Goal: Task Accomplishment & Management: Manage account settings

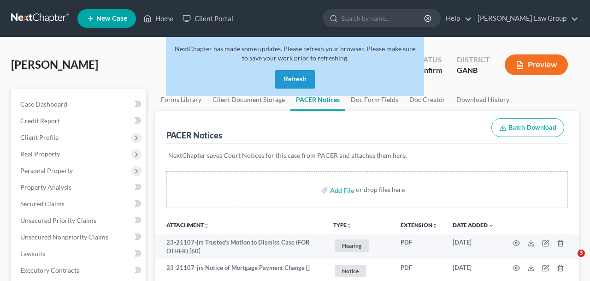
click at [309, 87] on button "Refresh" at bounding box center [295, 79] width 41 height 18
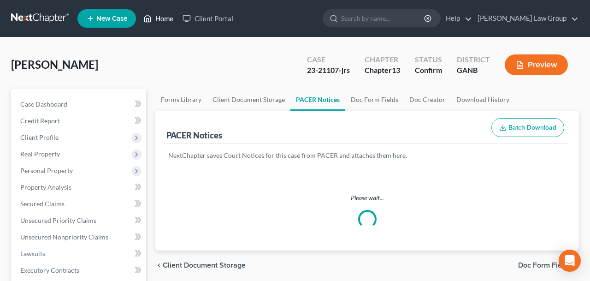
click at [161, 23] on link "Home" at bounding box center [158, 18] width 39 height 17
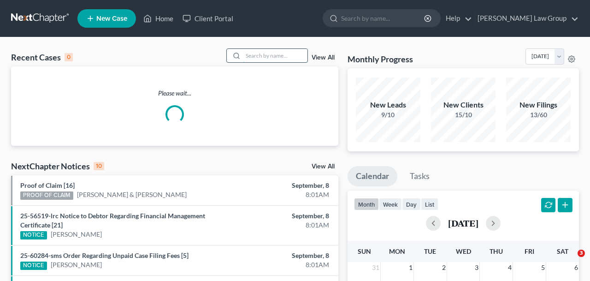
click at [273, 60] on input "search" at bounding box center [275, 55] width 65 height 13
click at [277, 55] on input "search" at bounding box center [275, 55] width 65 height 13
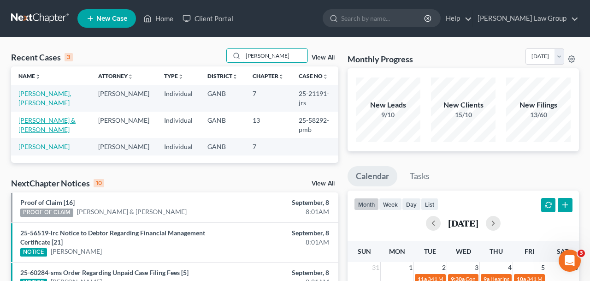
type input "[PERSON_NAME]"
click at [55, 116] on link "[PERSON_NAME] & [PERSON_NAME]" at bounding box center [46, 124] width 57 height 17
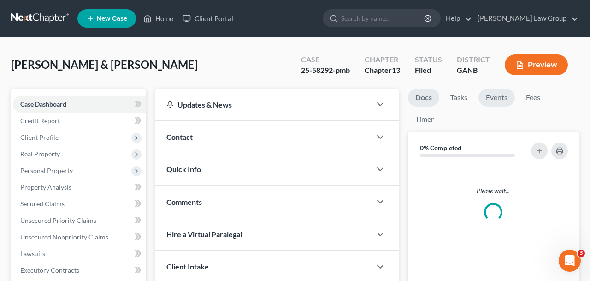
click at [499, 99] on link "Events" at bounding box center [497, 98] width 36 height 18
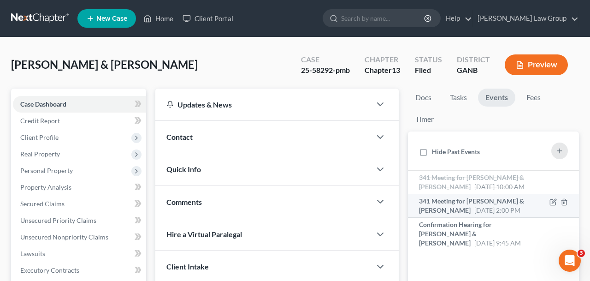
click at [426, 216] on li "341 Meeting for [PERSON_NAME] & [PERSON_NAME] [DATE] 2:00 PM Notice Reschedulin…" at bounding box center [493, 206] width 171 height 24
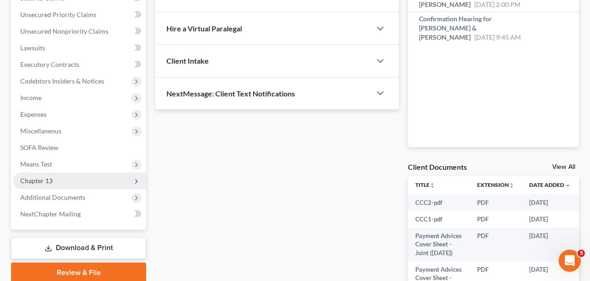
scroll to position [208, 0]
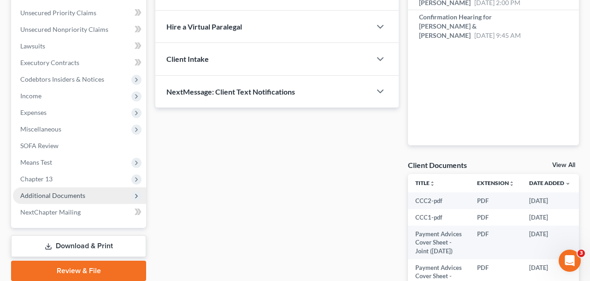
click at [71, 198] on span "Additional Documents" at bounding box center [52, 195] width 65 height 8
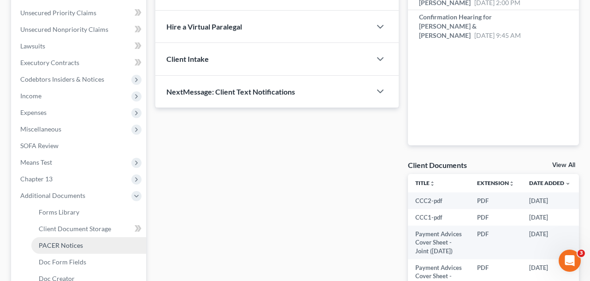
click at [76, 244] on span "PACER Notices" at bounding box center [61, 245] width 44 height 8
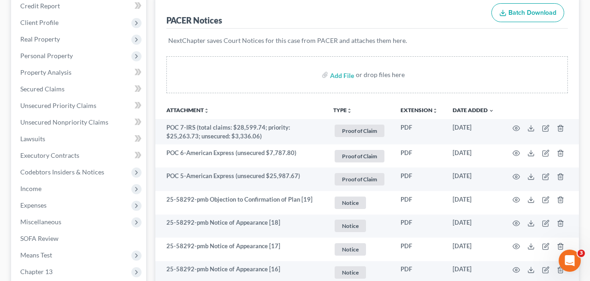
scroll to position [116, 0]
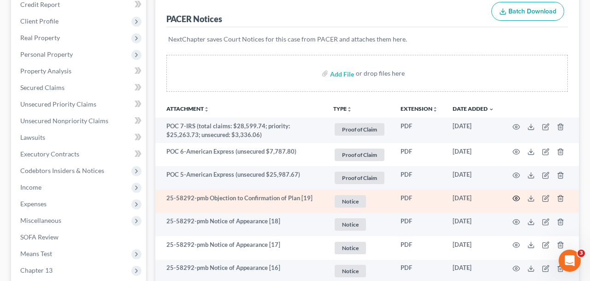
click at [517, 197] on icon "button" at bounding box center [516, 198] width 7 height 7
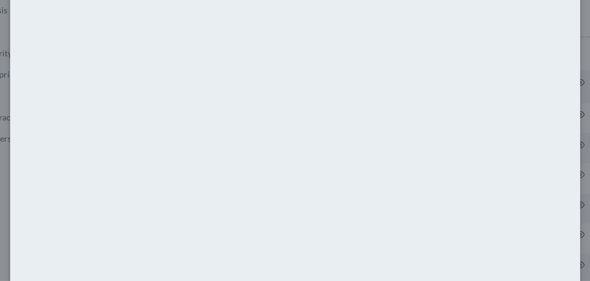
click at [69, 195] on div "Attachment Preview: 25-58292-pmb Objection to Confirmation of Plan [19] [DATE] …" at bounding box center [295, 140] width 590 height 281
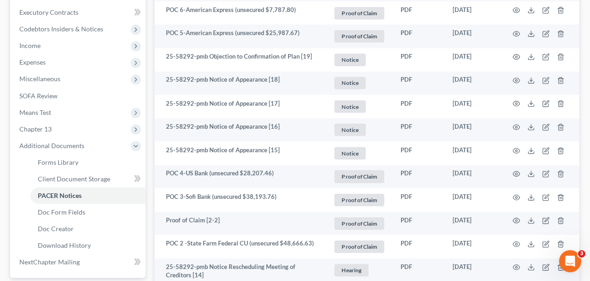
scroll to position [252, 0]
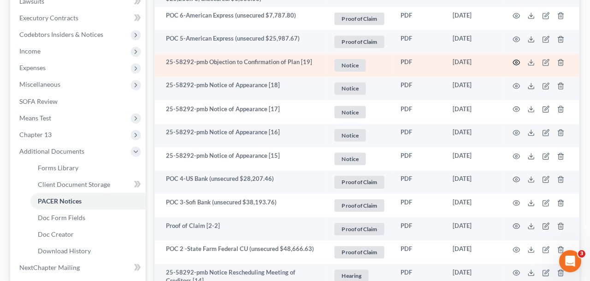
click at [518, 62] on circle "button" at bounding box center [517, 62] width 2 height 2
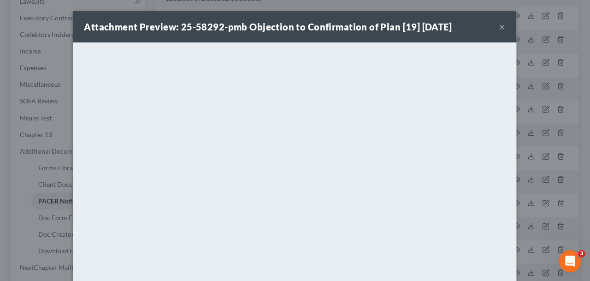
click at [504, 28] on button "×" at bounding box center [502, 26] width 6 height 11
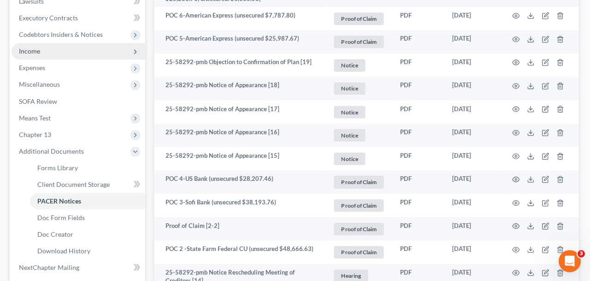
click at [73, 55] on span "Income" at bounding box center [79, 51] width 133 height 17
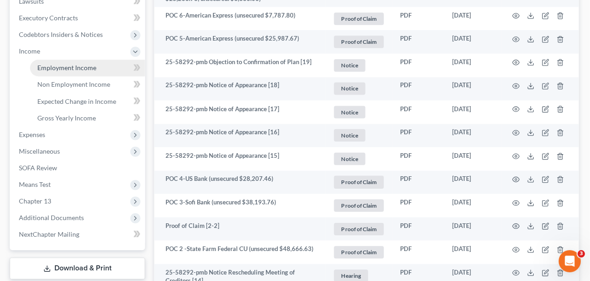
click at [74, 67] on span "Employment Income" at bounding box center [68, 68] width 59 height 8
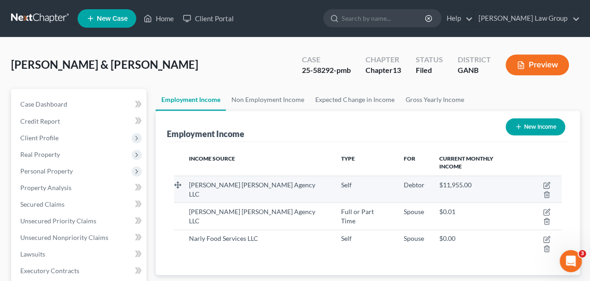
scroll to position [165, 236]
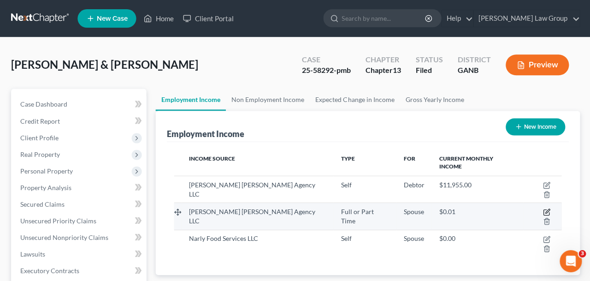
click at [542, 208] on icon "button" at bounding box center [545, 211] width 7 height 7
select select "0"
select select "10"
select select "0"
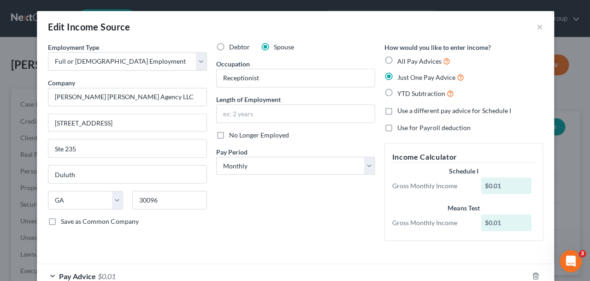
scroll to position [58, 0]
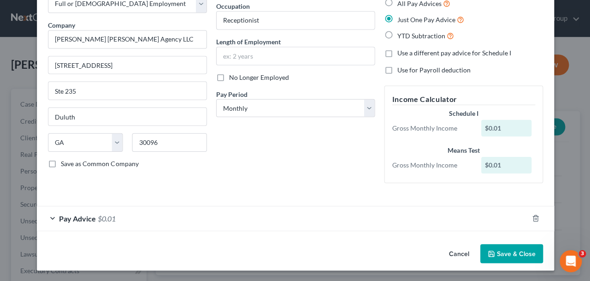
click at [357, 224] on div "Pay Advice $0.01" at bounding box center [282, 218] width 491 height 24
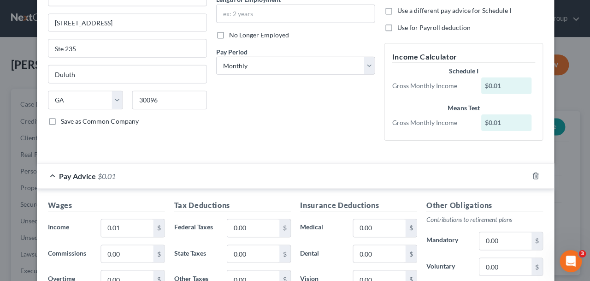
scroll to position [0, 0]
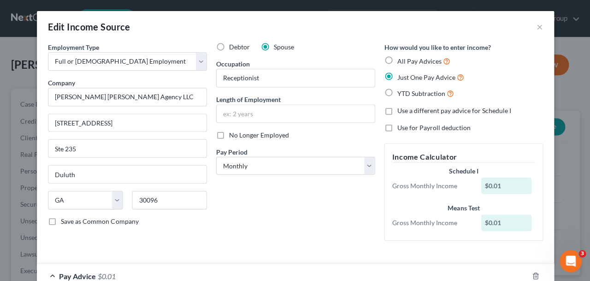
click at [531, 28] on div "Edit Income Source ×" at bounding box center [295, 26] width 517 height 31
click at [540, 27] on button "×" at bounding box center [539, 26] width 6 height 11
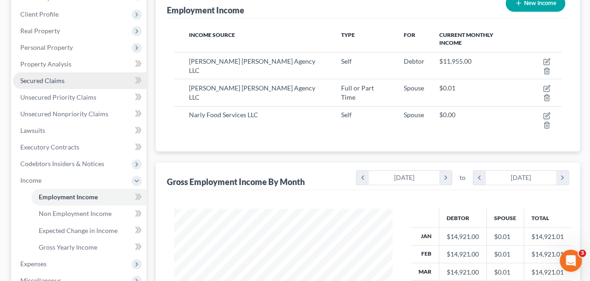
scroll to position [293, 0]
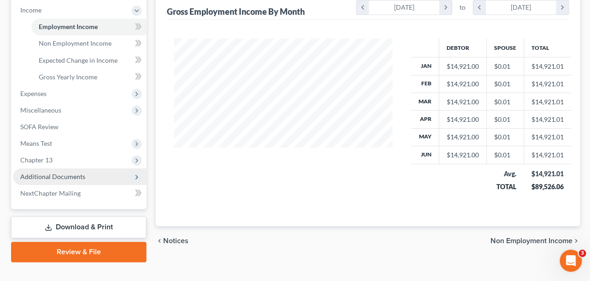
click at [119, 173] on span "Additional Documents" at bounding box center [79, 176] width 133 height 17
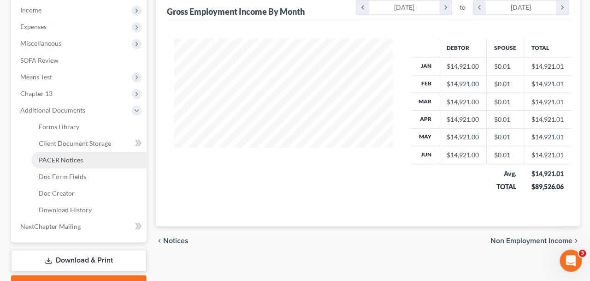
click at [94, 160] on link "PACER Notices" at bounding box center [88, 160] width 115 height 17
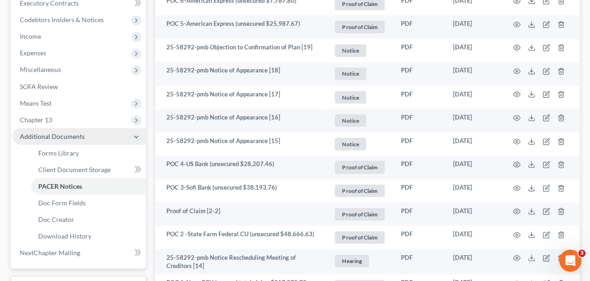
scroll to position [270, 0]
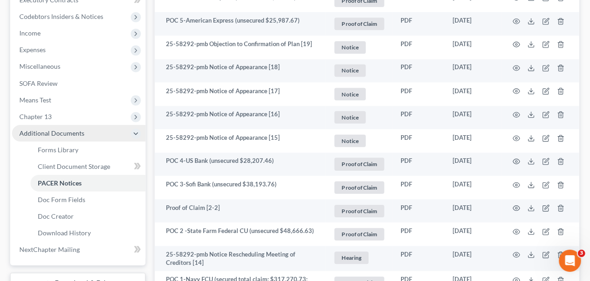
click at [63, 130] on span "Additional Documents" at bounding box center [52, 133] width 65 height 8
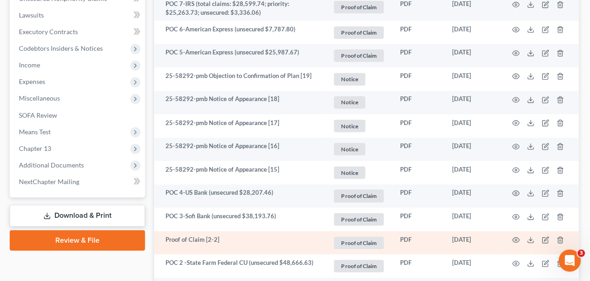
scroll to position [240, 0]
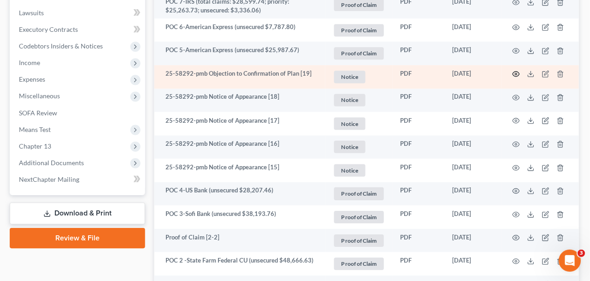
click at [514, 71] on icon "button" at bounding box center [516, 74] width 7 height 7
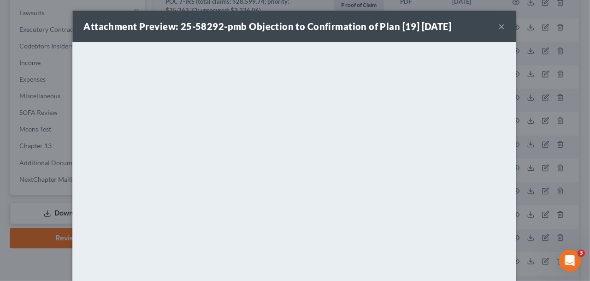
click at [502, 25] on button "×" at bounding box center [502, 26] width 6 height 11
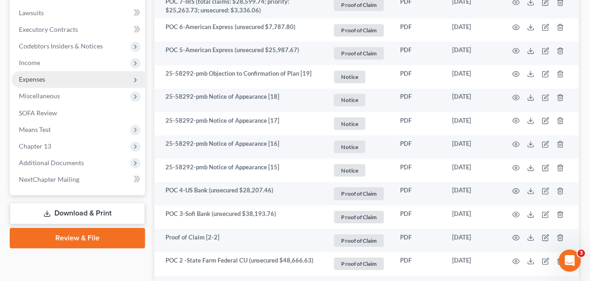
click at [79, 78] on span "Expenses" at bounding box center [79, 79] width 133 height 17
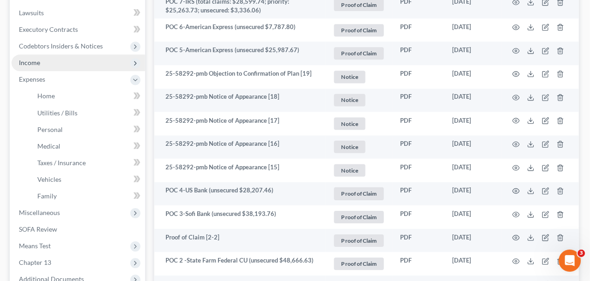
click at [74, 64] on span "Income" at bounding box center [79, 63] width 133 height 17
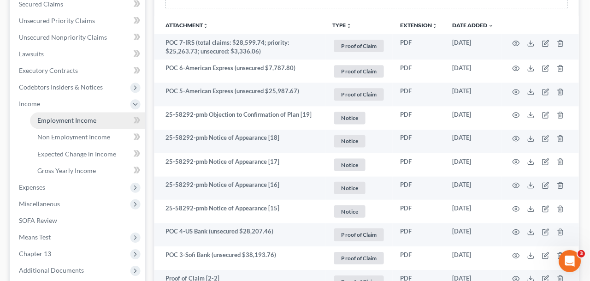
scroll to position [197, 0]
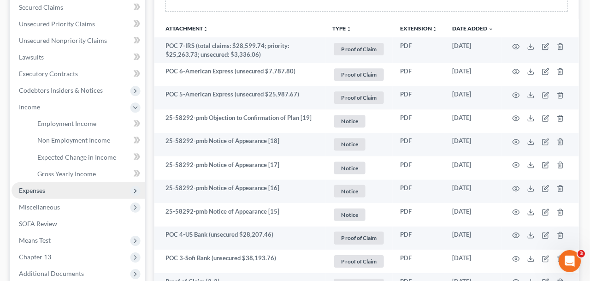
click at [70, 192] on span "Expenses" at bounding box center [79, 190] width 133 height 17
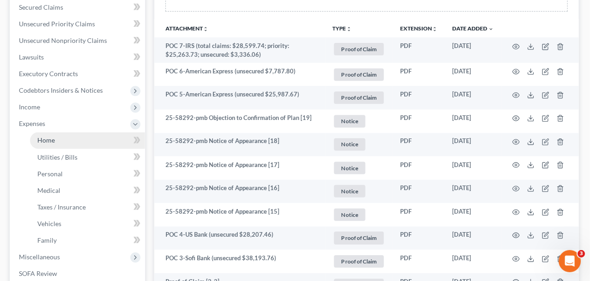
click at [56, 144] on link "Home" at bounding box center [88, 140] width 115 height 17
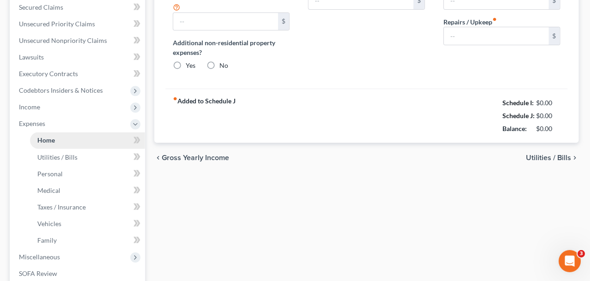
type input "2,626.00"
type input "0.00"
radio input "true"
type input "0.00"
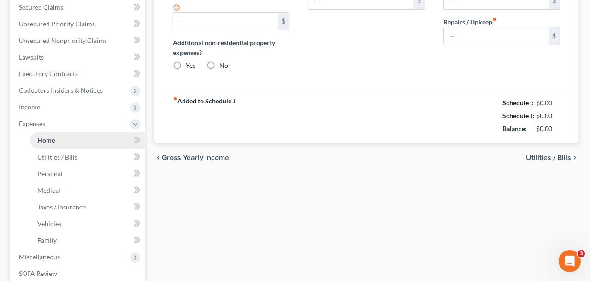
type input "78.00"
type input "0.00"
type input "200.00"
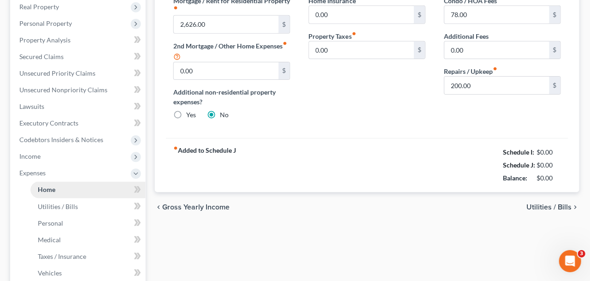
click at [85, 143] on ul "Case Dashboard Payments Invoices Payments Payments Credit Report Client Profile" at bounding box center [79, 173] width 133 height 448
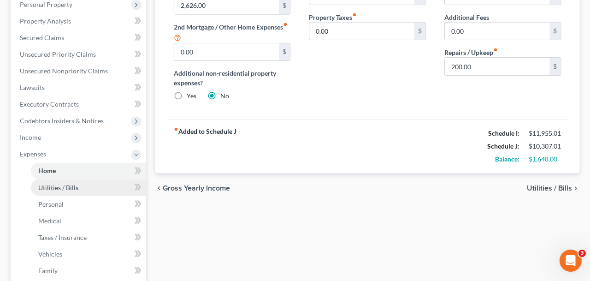
scroll to position [166, 0]
click at [101, 194] on link "Utilities / Bills" at bounding box center [88, 187] width 115 height 17
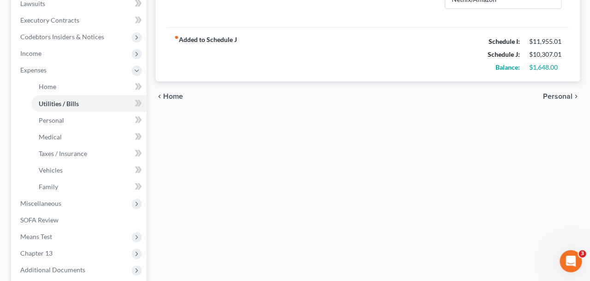
scroll to position [223, 0]
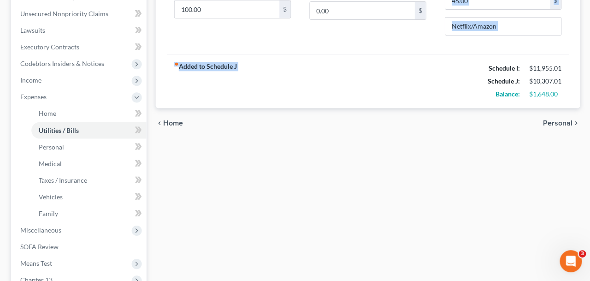
drag, startPoint x: 478, startPoint y: 72, endPoint x: 323, endPoint y: 22, distance: 162.8
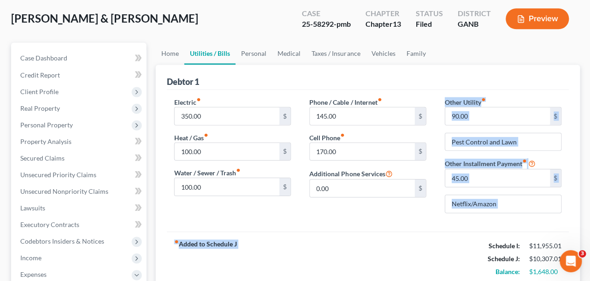
scroll to position [86, 0]
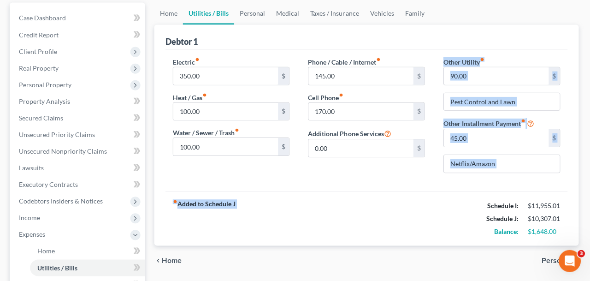
click at [546, 263] on span "Personal" at bounding box center [557, 259] width 30 height 7
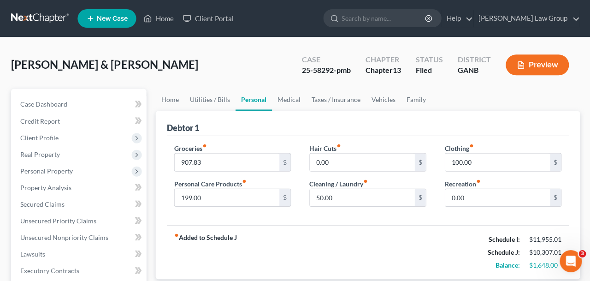
scroll to position [60, 0]
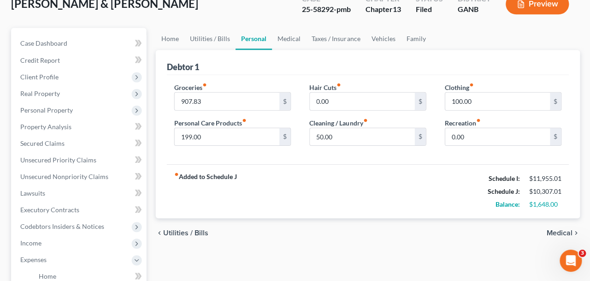
click at [555, 229] on span "Medical" at bounding box center [559, 232] width 26 height 7
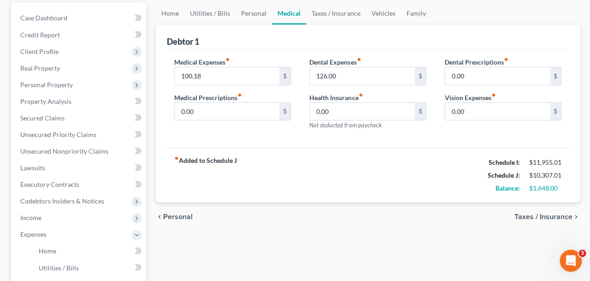
scroll to position [155, 0]
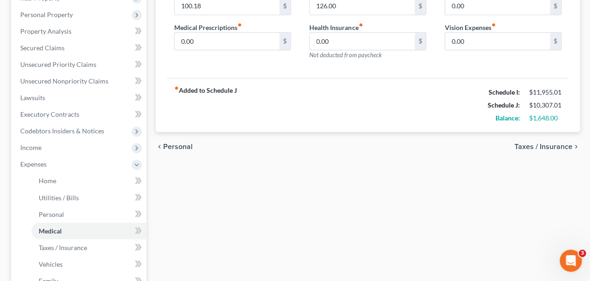
click at [524, 146] on span "Taxes / Insurance" at bounding box center [543, 146] width 58 height 7
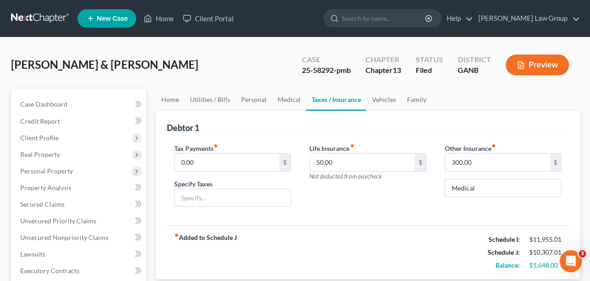
scroll to position [64, 0]
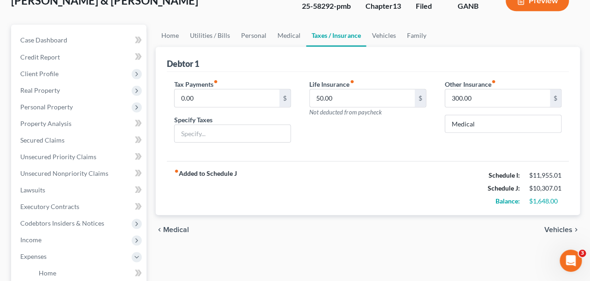
click at [552, 230] on span "Vehicles" at bounding box center [558, 229] width 28 height 7
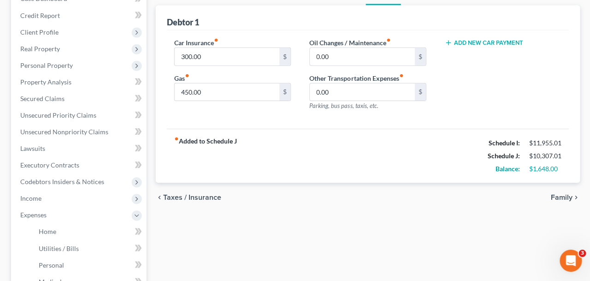
scroll to position [149, 0]
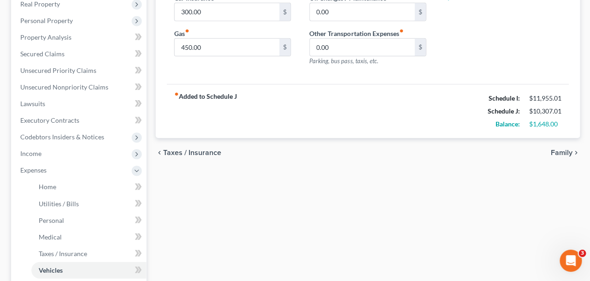
click at [558, 152] on span "Family" at bounding box center [561, 152] width 22 height 7
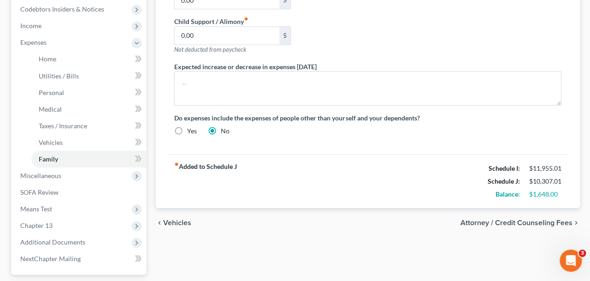
scroll to position [278, 0]
click at [540, 219] on span "Attorney / Credit Counseling Fees" at bounding box center [516, 222] width 112 height 7
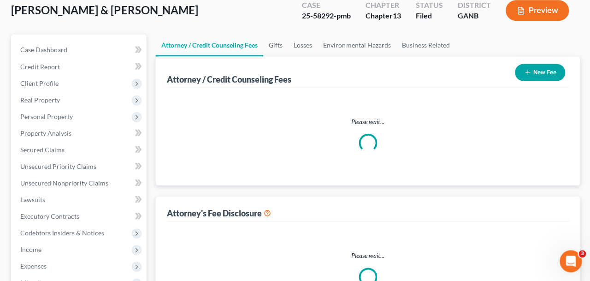
select select "1"
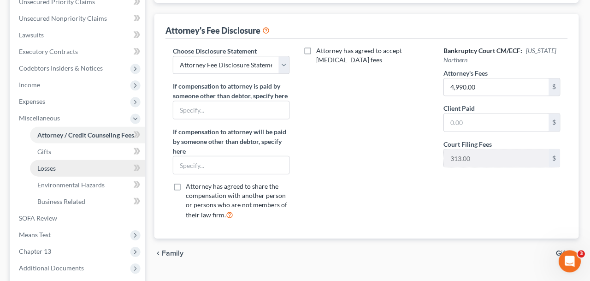
scroll to position [209, 0]
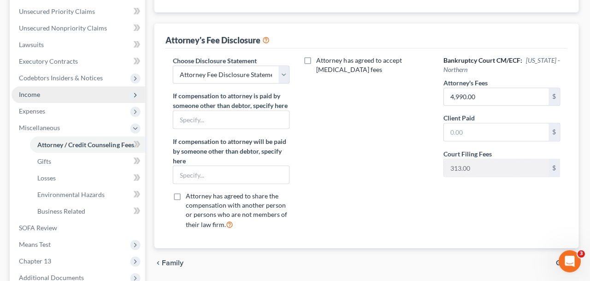
click at [62, 96] on span "Income" at bounding box center [79, 94] width 133 height 17
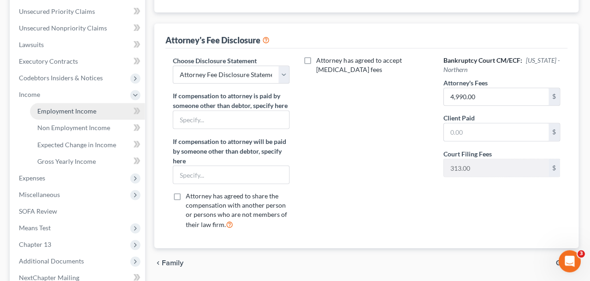
click at [63, 106] on link "Employment Income" at bounding box center [88, 111] width 115 height 17
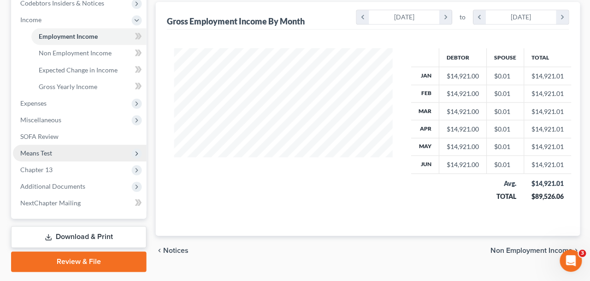
scroll to position [308, 0]
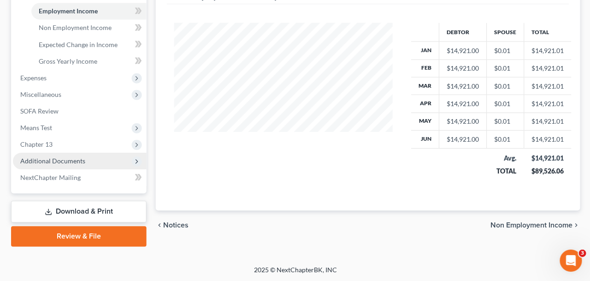
click at [84, 163] on span "Additional Documents" at bounding box center [79, 161] width 133 height 17
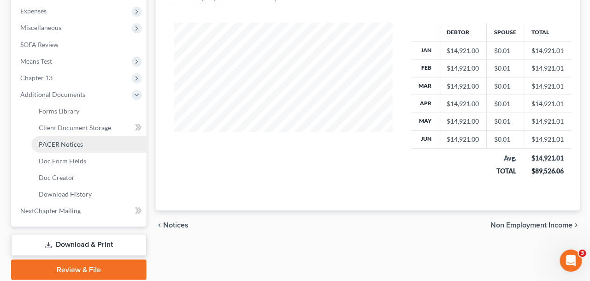
click at [83, 148] on link "PACER Notices" at bounding box center [88, 145] width 115 height 17
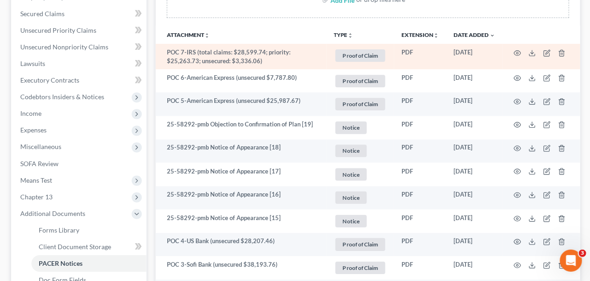
scroll to position [196, 0]
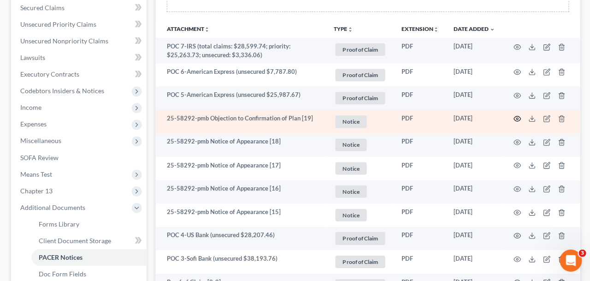
click at [518, 116] on icon "button" at bounding box center [516, 118] width 7 height 7
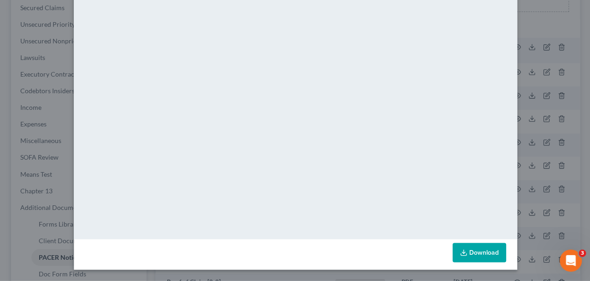
scroll to position [0, 0]
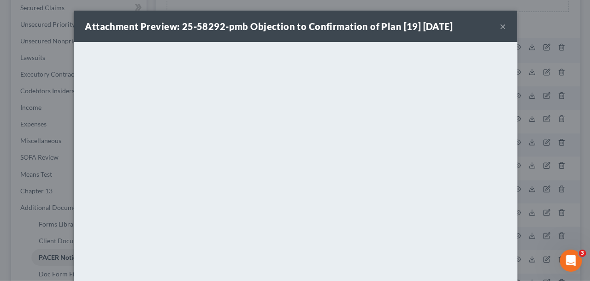
click at [502, 25] on button "×" at bounding box center [502, 26] width 6 height 11
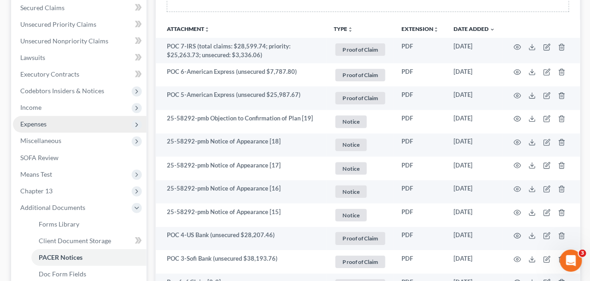
click at [62, 123] on span "Expenses" at bounding box center [79, 124] width 133 height 17
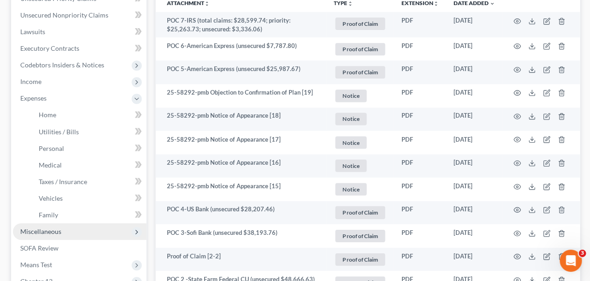
scroll to position [231, 0]
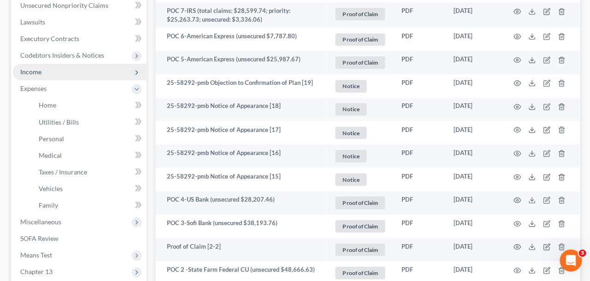
click at [64, 66] on span "Income" at bounding box center [79, 72] width 133 height 17
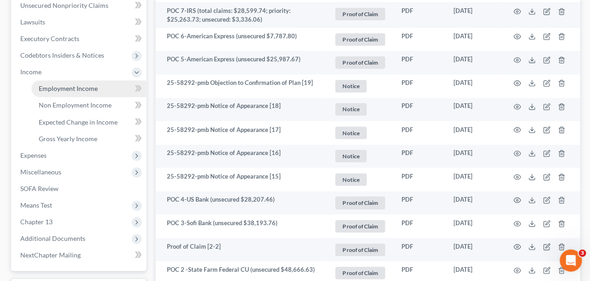
click at [71, 91] on span "Employment Income" at bounding box center [68, 89] width 59 height 8
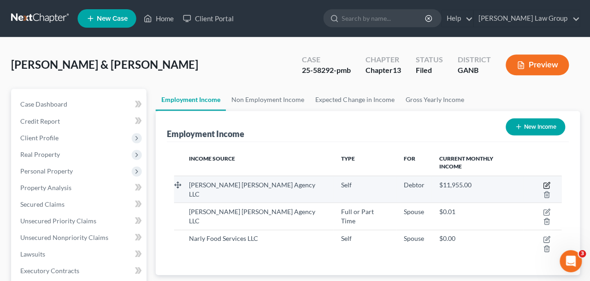
click at [542, 181] on icon "button" at bounding box center [545, 184] width 7 height 7
select select "1"
select select "10"
select select "0"
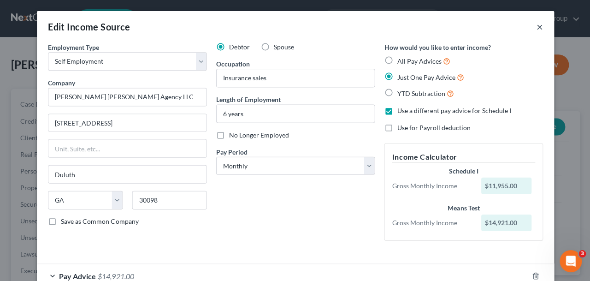
click at [540, 30] on button "×" at bounding box center [539, 26] width 6 height 11
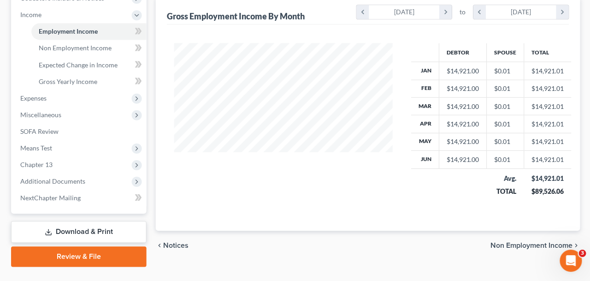
scroll to position [308, 0]
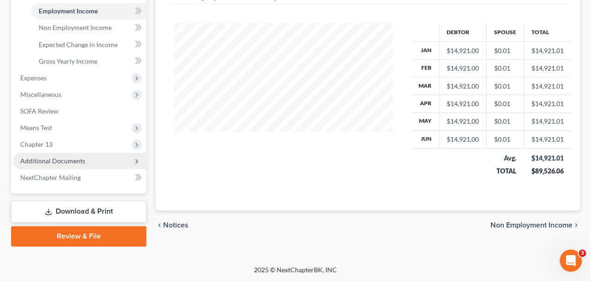
click at [62, 164] on span "Additional Documents" at bounding box center [52, 161] width 65 height 8
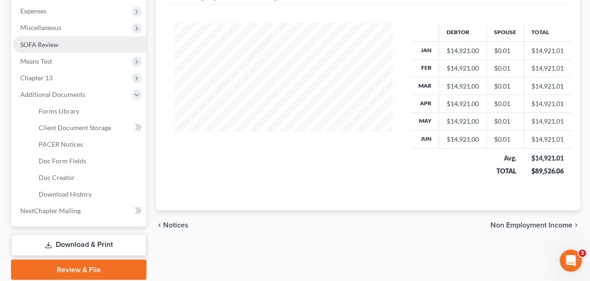
click at [52, 48] on span "SOFA Review" at bounding box center [39, 45] width 38 height 8
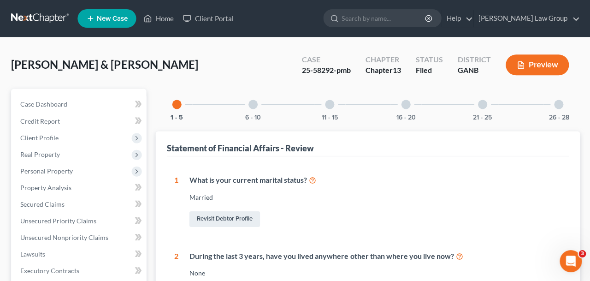
click at [560, 105] on div at bounding box center [558, 104] width 9 height 9
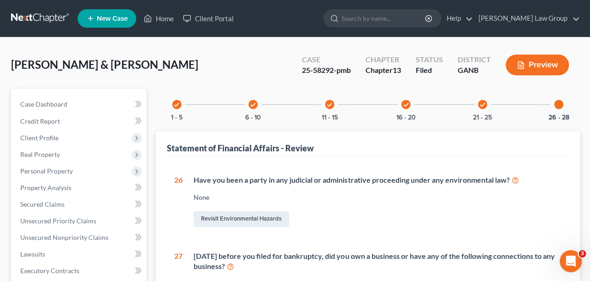
scroll to position [224, 0]
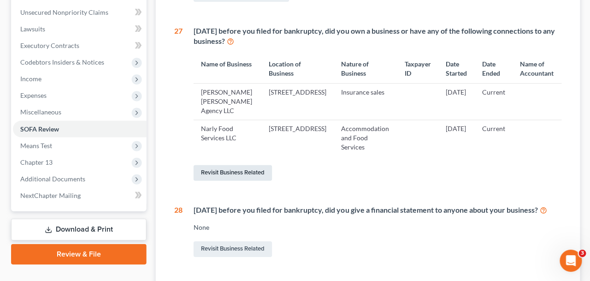
click at [243, 181] on link "Revisit Business Related" at bounding box center [232, 173] width 78 height 16
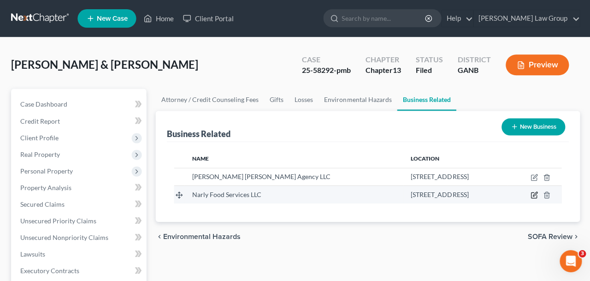
click at [531, 197] on icon "button" at bounding box center [533, 195] width 6 height 6
select select "member"
select select "10"
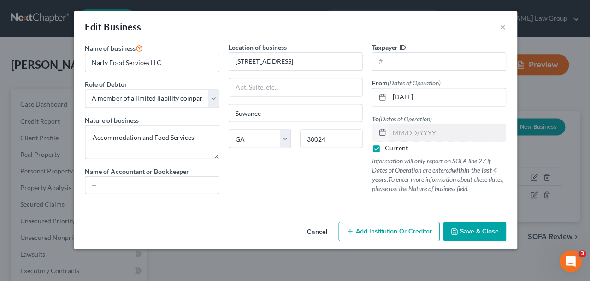
click at [384, 151] on label "Current" at bounding box center [395, 147] width 23 height 9
click at [388, 149] on input "Current" at bounding box center [391, 146] width 6 height 6
checkbox input "false"
click at [409, 129] on input "text" at bounding box center [447, 133] width 116 height 18
type input "[DATE]"
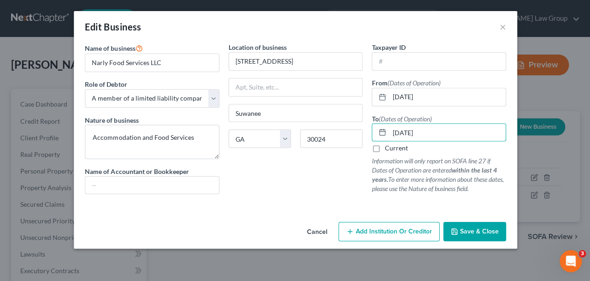
click at [458, 230] on icon "button" at bounding box center [453, 230] width 7 height 7
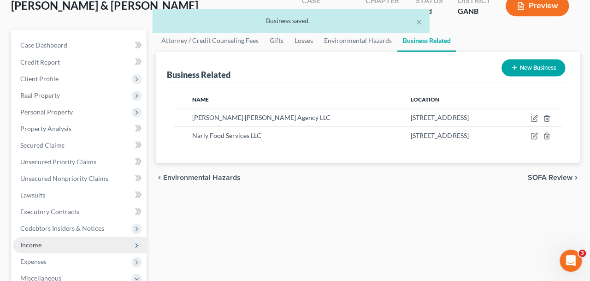
scroll to position [59, 0]
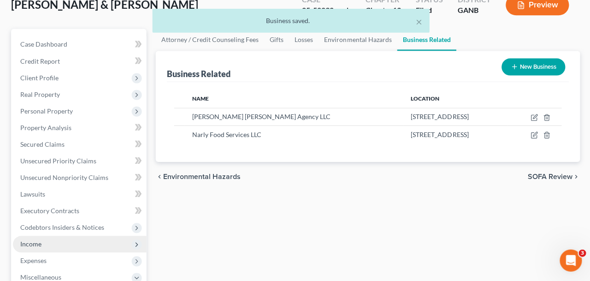
click at [78, 244] on span "Income" at bounding box center [79, 244] width 133 height 17
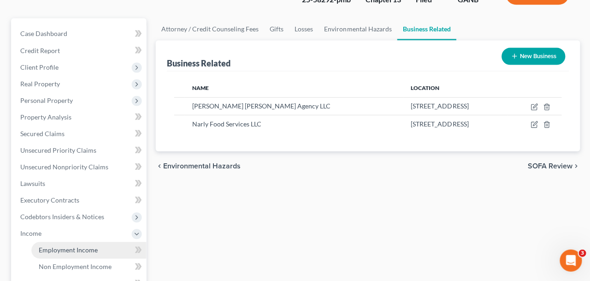
click at [84, 254] on link "Employment Income" at bounding box center [88, 250] width 115 height 17
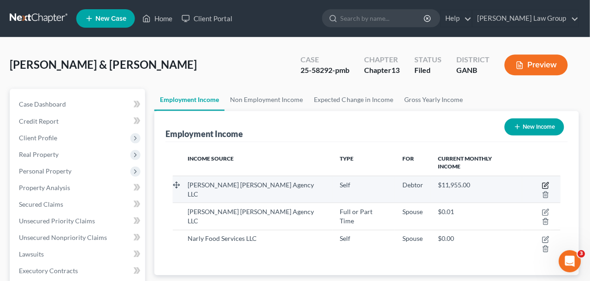
click at [545, 182] on icon "button" at bounding box center [547, 184] width 4 height 4
select select "1"
select select "10"
select select "0"
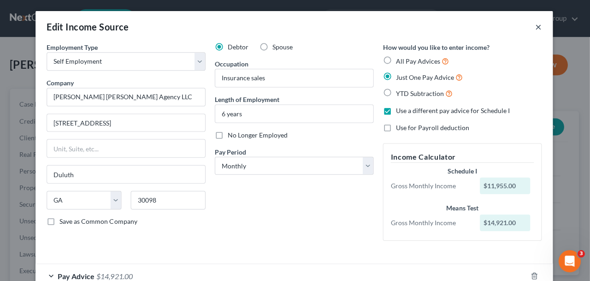
click at [541, 26] on button "×" at bounding box center [539, 26] width 6 height 11
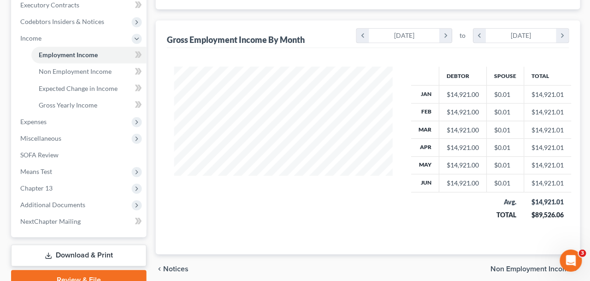
scroll to position [308, 0]
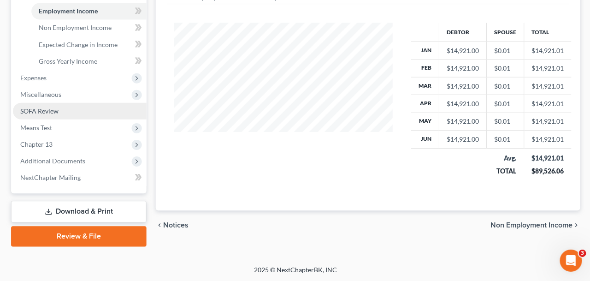
click at [62, 115] on link "SOFA Review" at bounding box center [79, 111] width 133 height 17
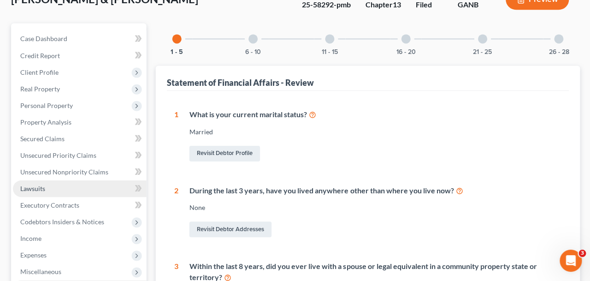
scroll to position [107, 0]
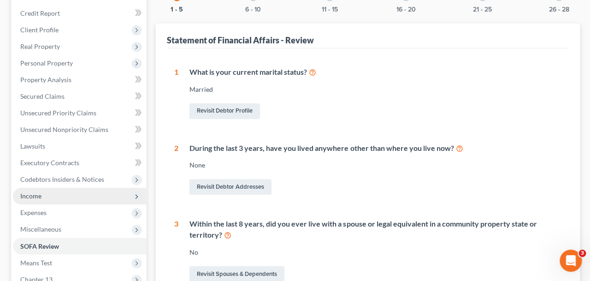
click at [85, 196] on span "Income" at bounding box center [79, 196] width 133 height 17
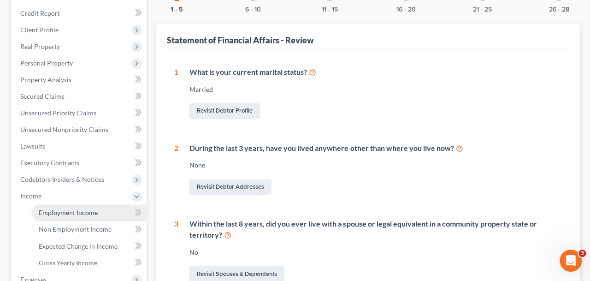
click at [96, 208] on span "Employment Income" at bounding box center [68, 212] width 59 height 8
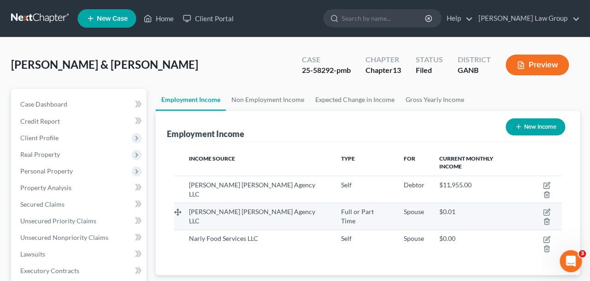
click at [256, 207] on span "[PERSON_NAME] [PERSON_NAME] Agency LLC" at bounding box center [252, 215] width 126 height 17
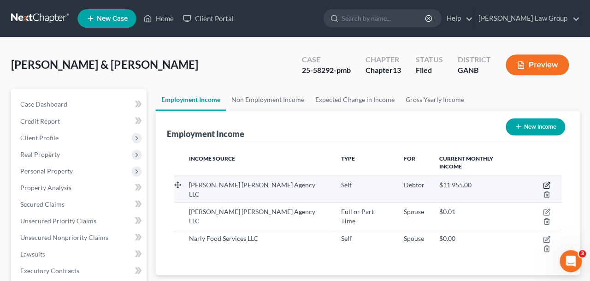
click at [542, 181] on icon "button" at bounding box center [545, 184] width 7 height 7
select select "1"
select select "10"
select select "0"
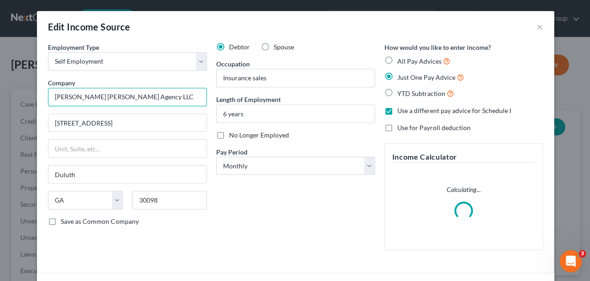
click at [106, 96] on input "[PERSON_NAME] [PERSON_NAME] Agency LLC" at bounding box center [127, 97] width 159 height 18
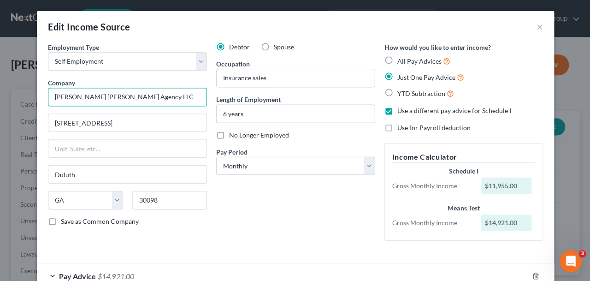
drag, startPoint x: 104, startPoint y: 96, endPoint x: 82, endPoint y: 96, distance: 21.7
click at [82, 96] on input "[PERSON_NAME] [PERSON_NAME] Agency LLC" at bounding box center [127, 97] width 159 height 18
click at [355, 231] on div "Debtor Spouse Occupation Insurance sales Length of Employment 6 years No Longer…" at bounding box center [295, 144] width 168 height 205
click at [541, 25] on button "×" at bounding box center [539, 26] width 6 height 11
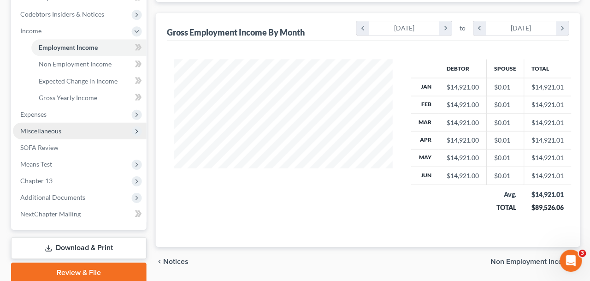
scroll to position [272, 0]
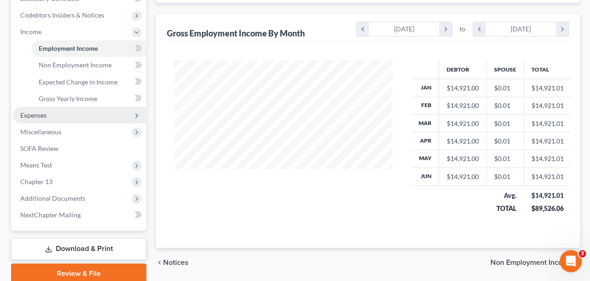
click at [56, 118] on span "Expenses" at bounding box center [79, 115] width 133 height 17
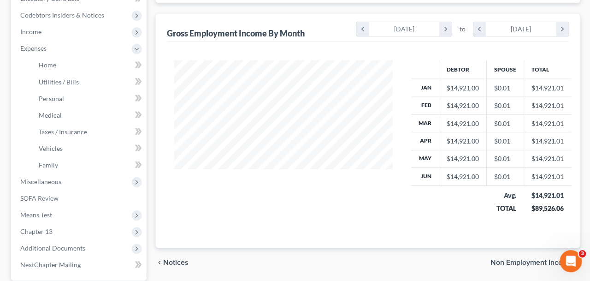
click at [199, 247] on div "chevron_left Notices Non Employment Income chevron_right" at bounding box center [367, 262] width 424 height 30
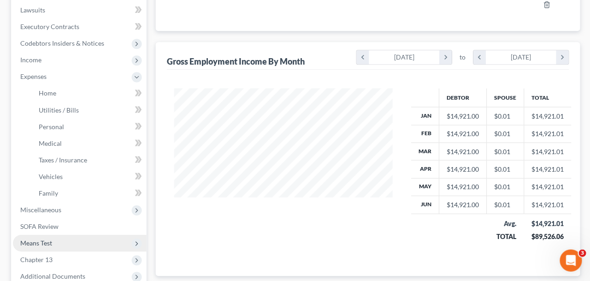
scroll to position [353, 0]
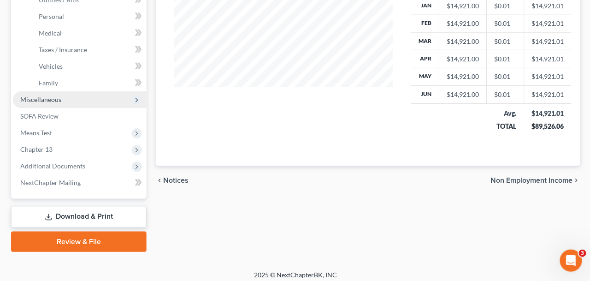
click at [84, 101] on span "Miscellaneous" at bounding box center [79, 100] width 133 height 17
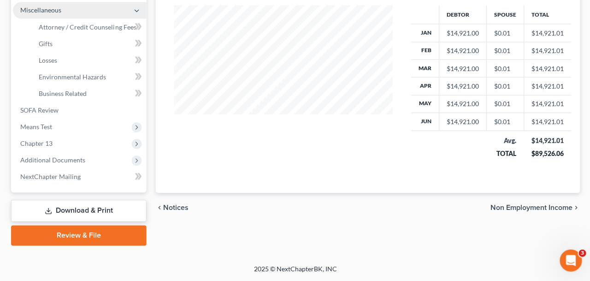
scroll to position [325, 0]
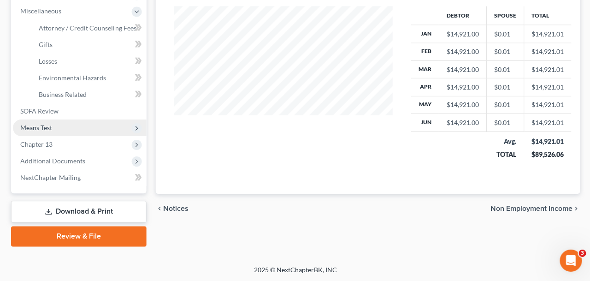
click at [92, 120] on span "Means Test" at bounding box center [79, 128] width 133 height 17
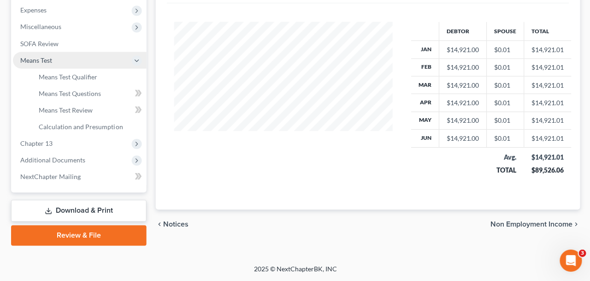
scroll to position [308, 0]
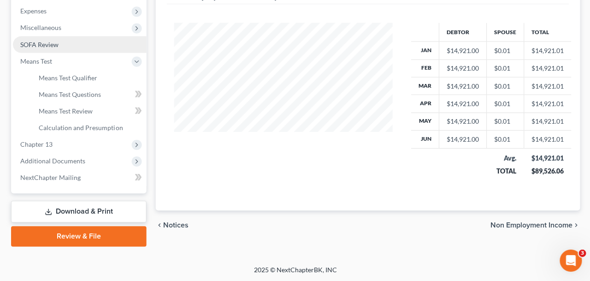
click at [78, 42] on link "SOFA Review" at bounding box center [79, 45] width 133 height 17
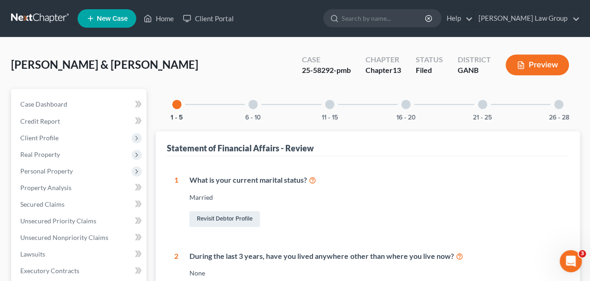
click at [560, 106] on div at bounding box center [558, 104] width 9 height 9
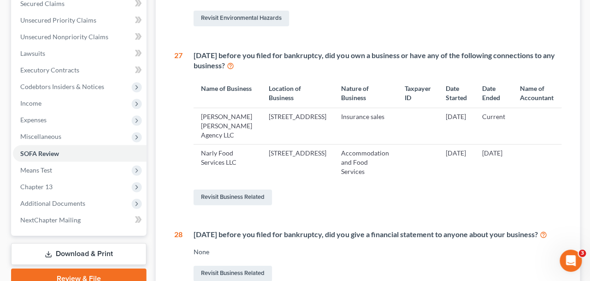
scroll to position [238, 0]
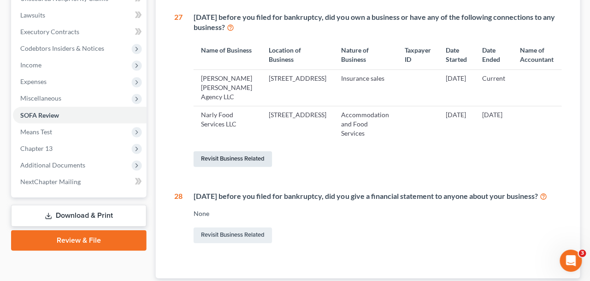
click at [239, 167] on link "Revisit Business Related" at bounding box center [232, 159] width 78 height 16
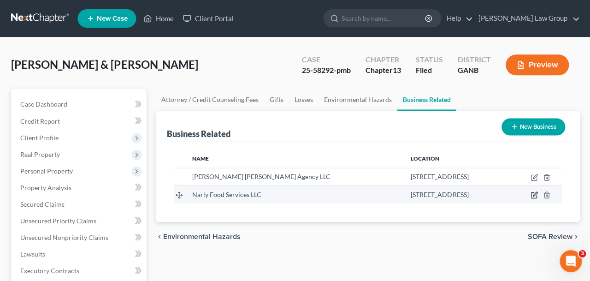
click at [532, 197] on icon "button" at bounding box center [533, 194] width 7 height 7
select select "member"
select select "10"
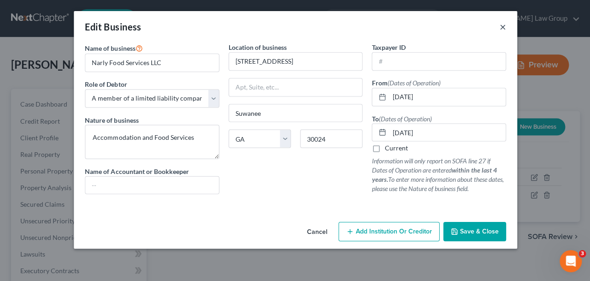
click at [504, 28] on button "×" at bounding box center [502, 26] width 6 height 11
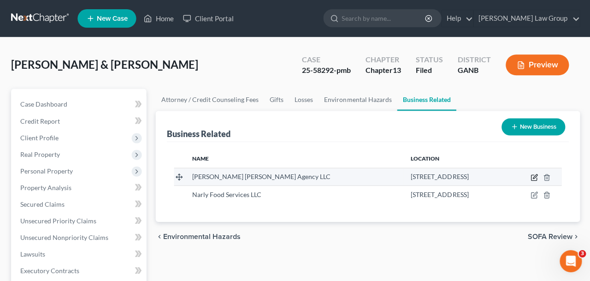
click at [533, 175] on icon "button" at bounding box center [533, 176] width 7 height 7
select select "member"
select select "10"
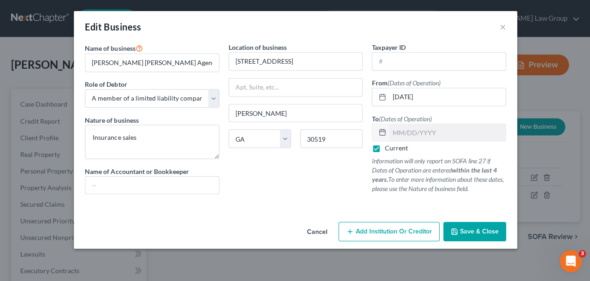
click at [384, 149] on label "Current" at bounding box center [395, 147] width 23 height 9
click at [388, 149] on input "Current" at bounding box center [391, 146] width 6 height 6
checkbox input "false"
click at [405, 128] on input "text" at bounding box center [447, 133] width 116 height 18
type input "[DATE]"
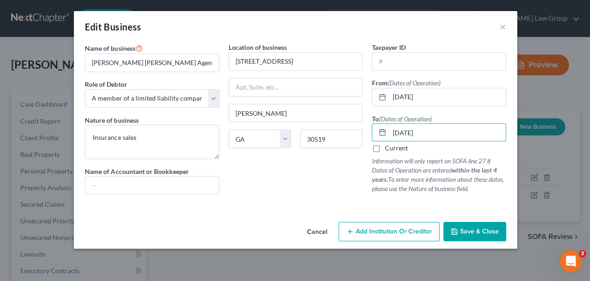
click at [468, 235] on span "Save & Close" at bounding box center [478, 231] width 39 height 8
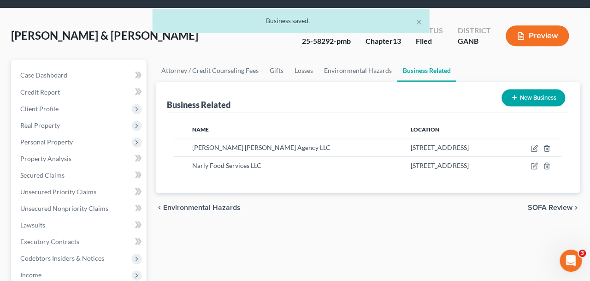
scroll to position [30, 0]
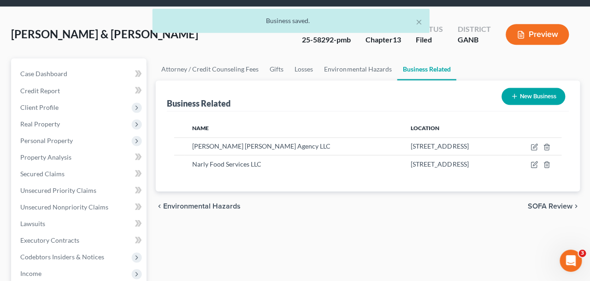
click at [535, 100] on button "New Business" at bounding box center [533, 96] width 64 height 17
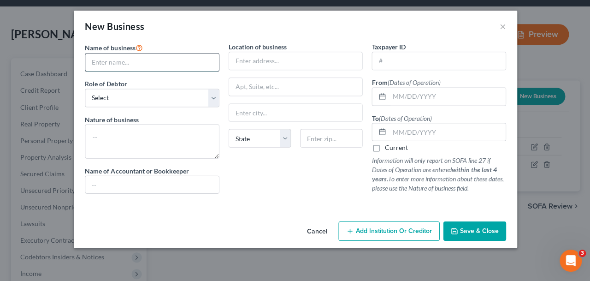
click at [185, 68] on input "text" at bounding box center [151, 63] width 133 height 18
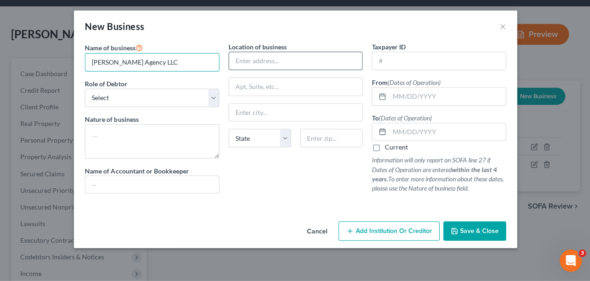
type input "[PERSON_NAME] Agency LLC"
click at [269, 64] on input "text" at bounding box center [295, 62] width 133 height 18
click at [272, 67] on input "text" at bounding box center [295, 62] width 133 height 18
drag, startPoint x: 330, startPoint y: 60, endPoint x: 214, endPoint y: 58, distance: 116.7
click at [214, 58] on div "Name of business * [PERSON_NAME] Agency LLC Role of Debtor * Select A member of…" at bounding box center [295, 125] width 430 height 166
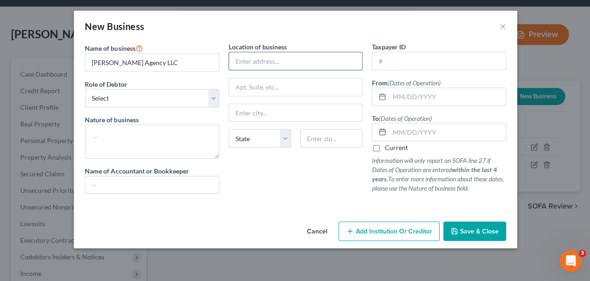
click at [249, 62] on input "text" at bounding box center [295, 62] width 133 height 18
type input "[STREET_ADDRESS]"
type input "Duluth"
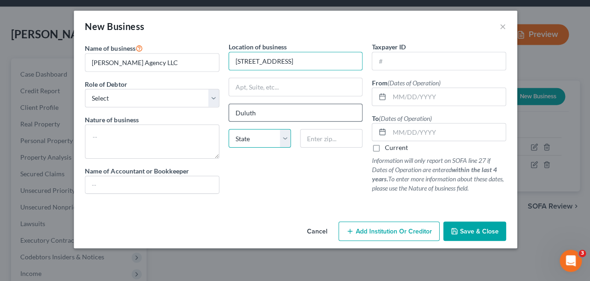
select select "10"
type input "30098"
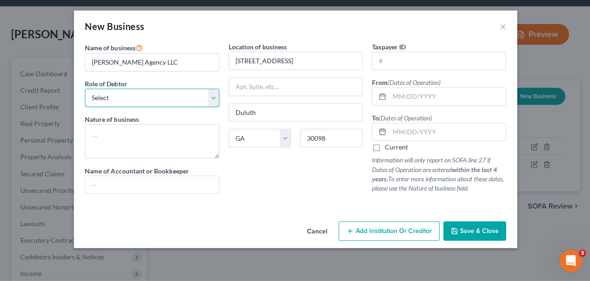
select select "member"
click option "A member of a limited liability company (LLC) or limited liability partnership …" at bounding box center [0, 0] width 0 height 0
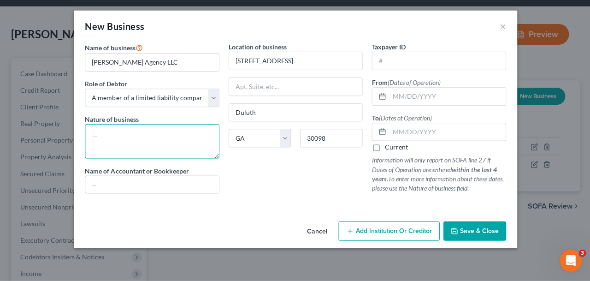
click at [181, 157] on textarea at bounding box center [152, 142] width 134 height 34
type textarea "Insurance Agency"
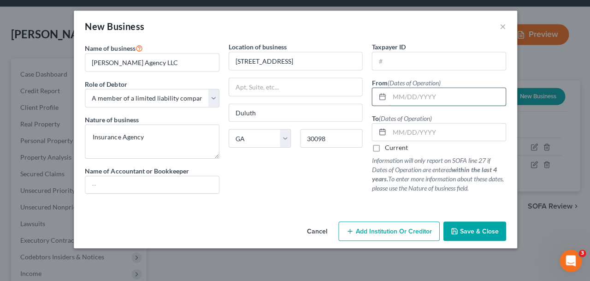
click at [402, 99] on input "text" at bounding box center [447, 97] width 116 height 18
click at [396, 147] on label "Current" at bounding box center [395, 147] width 23 height 9
click at [394, 147] on input "Current" at bounding box center [391, 146] width 6 height 6
checkbox input "true"
click at [415, 88] on input "text" at bounding box center [447, 97] width 116 height 18
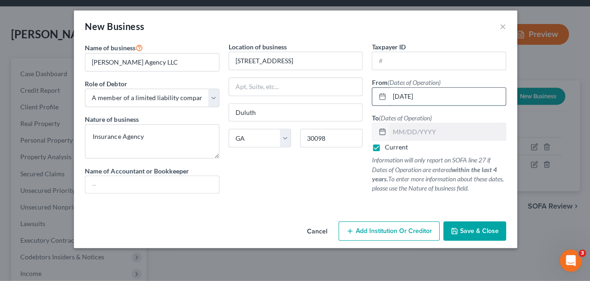
click at [407, 99] on input "[DATE]" at bounding box center [447, 97] width 116 height 18
drag, startPoint x: 410, startPoint y: 95, endPoint x: 392, endPoint y: 95, distance: 18.0
click at [392, 95] on input "[DATE]" at bounding box center [447, 97] width 116 height 18
type input "[DATE]"
click at [463, 219] on div "Cancel Add Institution Or Creditor Save & Close" at bounding box center [295, 233] width 443 height 30
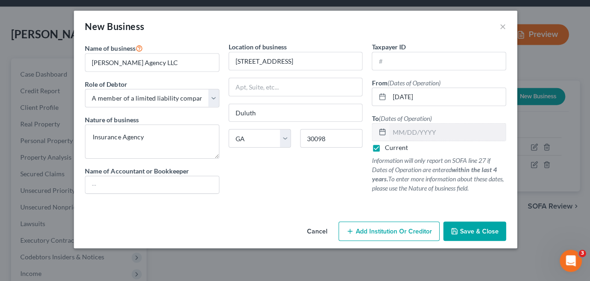
click at [464, 228] on span "Save & Close" at bounding box center [478, 231] width 39 height 8
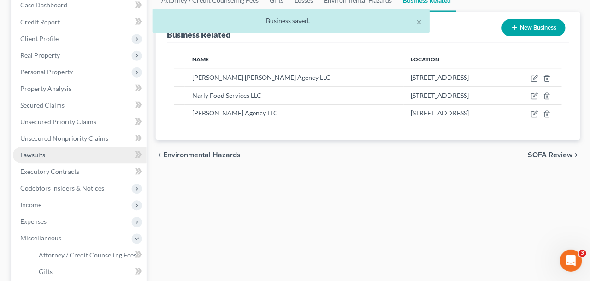
scroll to position [111, 0]
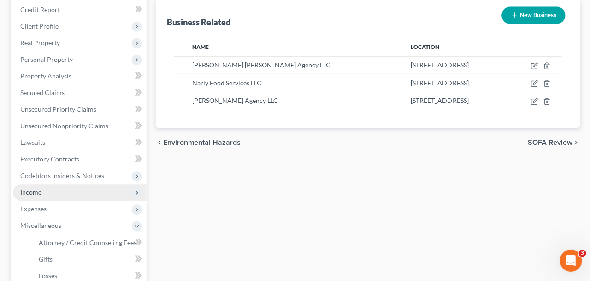
click at [73, 197] on span "Income" at bounding box center [79, 193] width 133 height 17
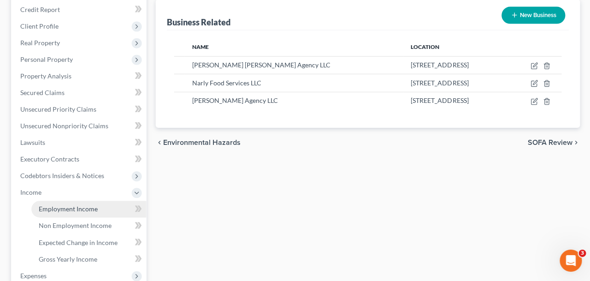
click at [80, 207] on span "Employment Income" at bounding box center [68, 209] width 59 height 8
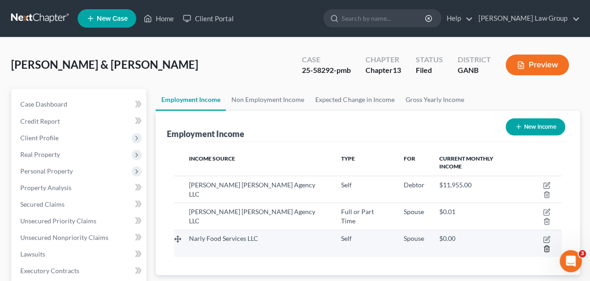
click at [547, 244] on icon "button" at bounding box center [545, 247] width 7 height 7
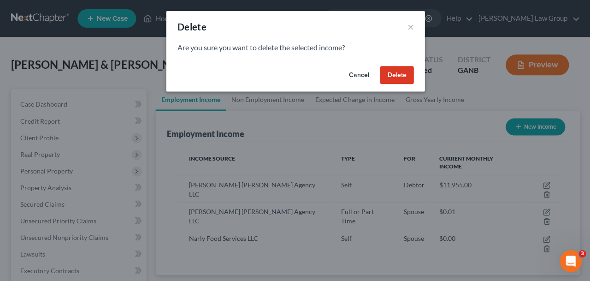
click at [389, 71] on button "Delete" at bounding box center [397, 75] width 34 height 18
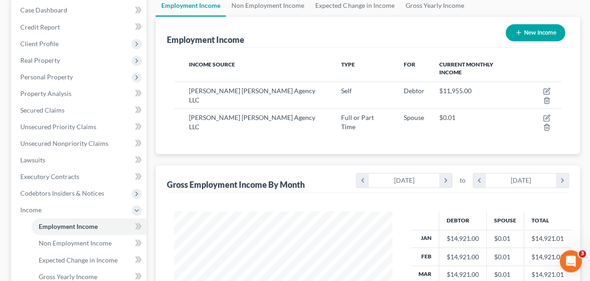
scroll to position [37, 0]
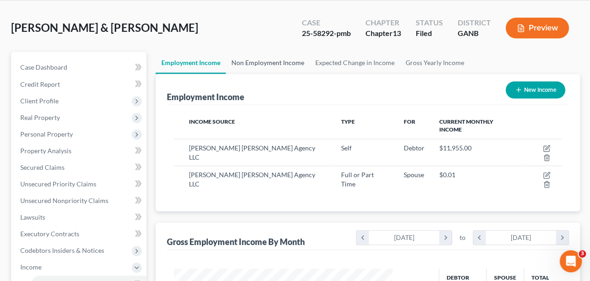
click at [280, 61] on link "Non Employment Income" at bounding box center [268, 63] width 84 height 22
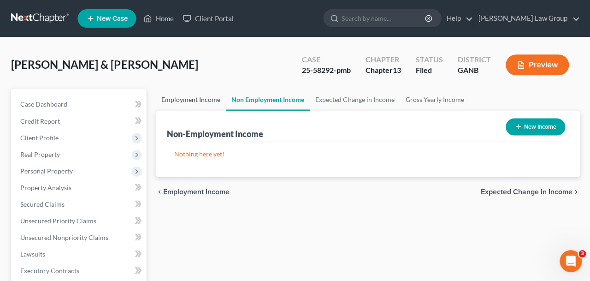
click at [191, 104] on link "Employment Income" at bounding box center [190, 100] width 70 height 22
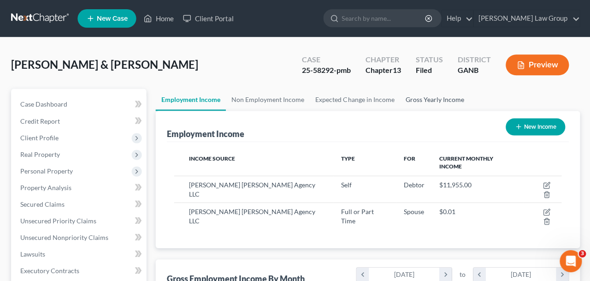
scroll to position [165, 236]
click at [368, 104] on link "Expected Change in Income" at bounding box center [355, 100] width 90 height 22
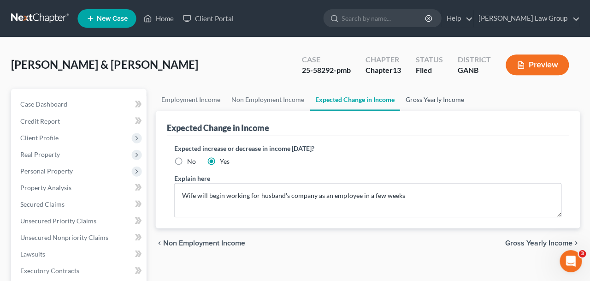
click at [433, 106] on link "Gross Yearly Income" at bounding box center [434, 100] width 70 height 22
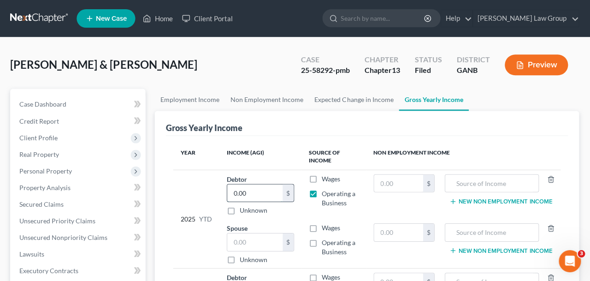
click at [262, 194] on input "0.00" at bounding box center [255, 193] width 55 height 18
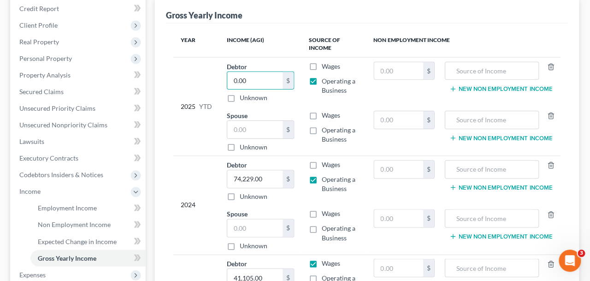
click at [183, 214] on td "2024" at bounding box center [197, 205] width 46 height 98
click at [250, 80] on input "0.00" at bounding box center [255, 81] width 55 height 18
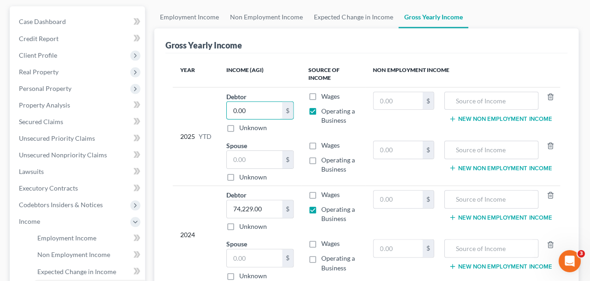
scroll to position [78, 0]
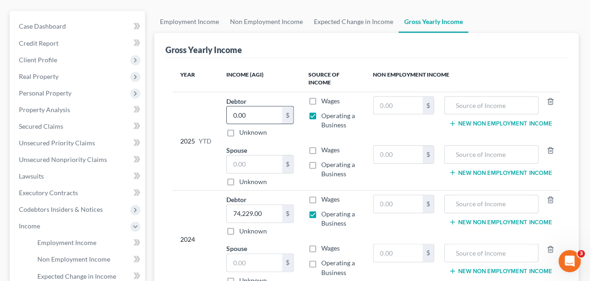
click at [258, 120] on input "0.00" at bounding box center [255, 115] width 55 height 18
drag, startPoint x: 258, startPoint y: 120, endPoint x: 226, endPoint y: 118, distance: 31.9
click at [228, 118] on input "0.00" at bounding box center [255, 115] width 55 height 18
type input "56,000"
click at [182, 153] on td "2025 YTD" at bounding box center [197, 140] width 46 height 98
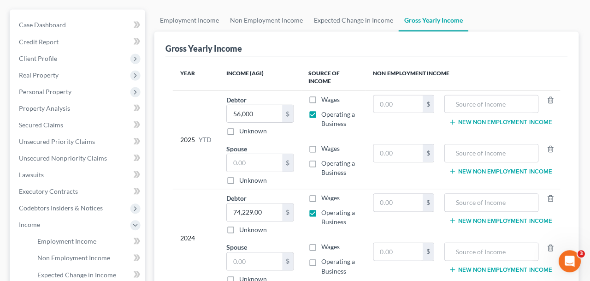
scroll to position [0, 0]
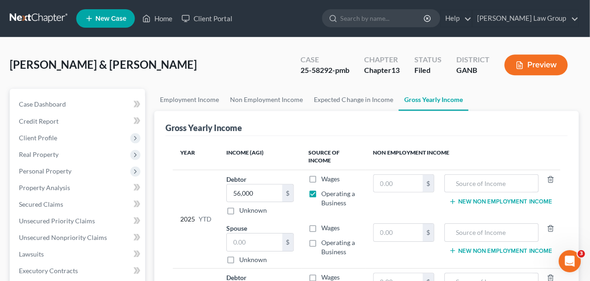
click at [186, 242] on td "2025 YTD" at bounding box center [197, 218] width 46 height 98
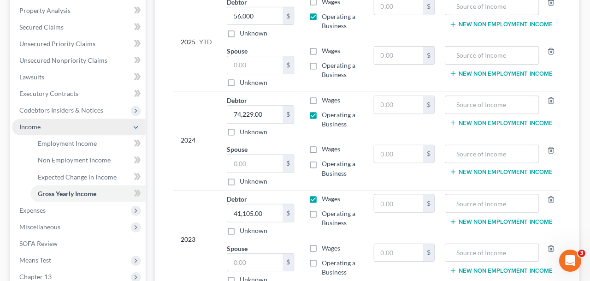
scroll to position [177, 0]
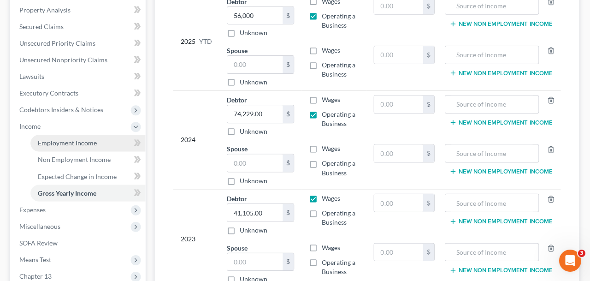
click at [53, 144] on span "Employment Income" at bounding box center [68, 143] width 59 height 8
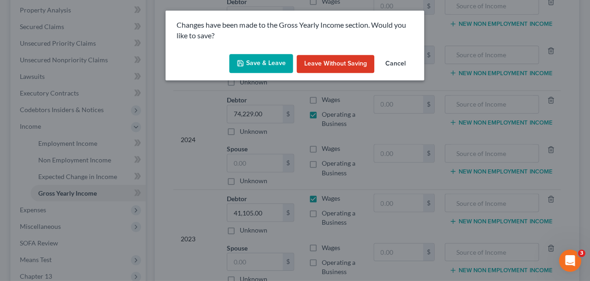
click at [261, 61] on button "Save & Leave" at bounding box center [262, 63] width 64 height 19
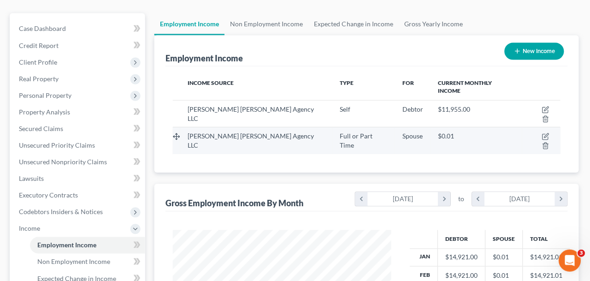
scroll to position [84, 0]
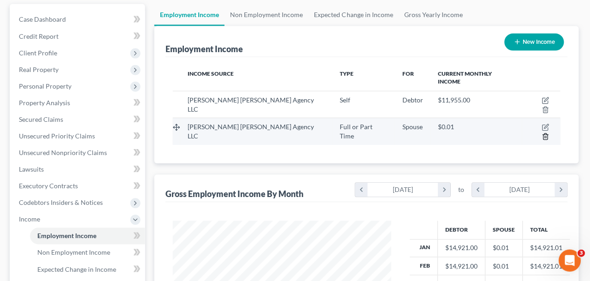
click at [547, 134] on icon "button" at bounding box center [546, 137] width 4 height 6
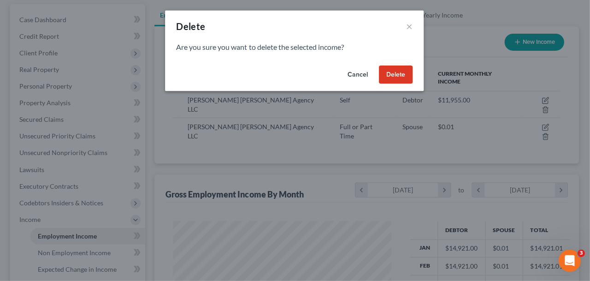
click at [401, 77] on button "Delete" at bounding box center [397, 75] width 34 height 18
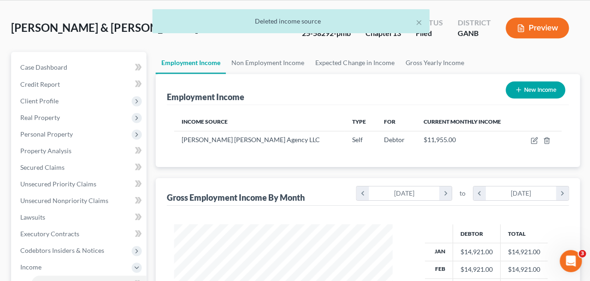
scroll to position [38, 0]
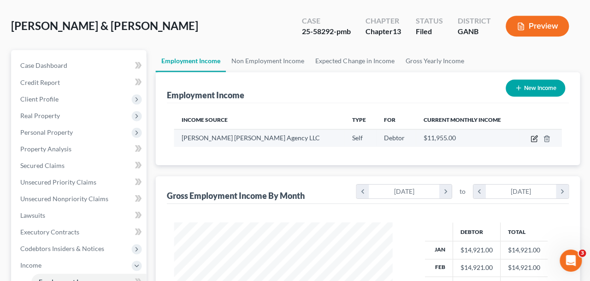
click at [534, 138] on icon "button" at bounding box center [534, 138] width 4 height 4
select select "1"
select select "10"
select select "0"
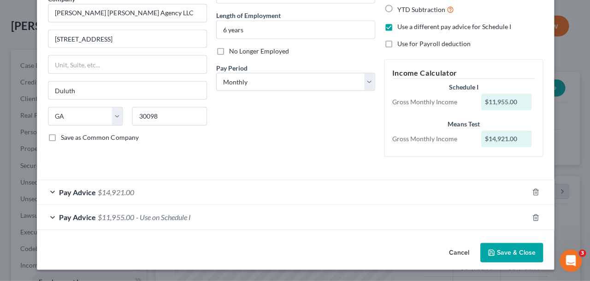
scroll to position [83, 0]
click at [238, 190] on div "Pay Advice $14,921.00" at bounding box center [282, 192] width 491 height 24
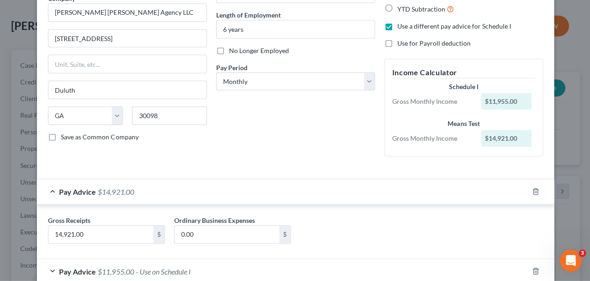
scroll to position [137, 0]
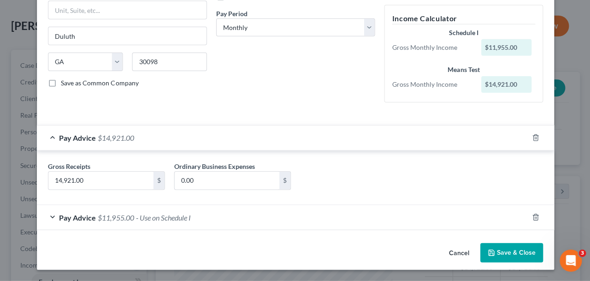
click at [249, 211] on div "Pay Advice $11,955.00 - Use on Schedule I" at bounding box center [282, 217] width 491 height 24
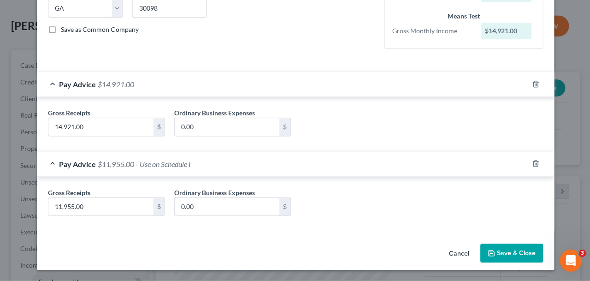
scroll to position [0, 0]
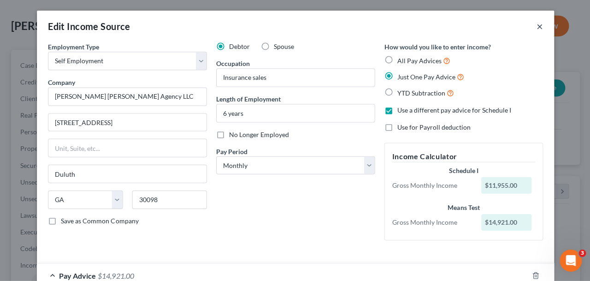
click at [540, 28] on button "×" at bounding box center [539, 26] width 6 height 11
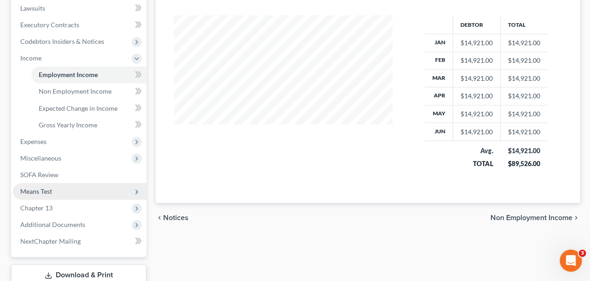
scroll to position [246, 0]
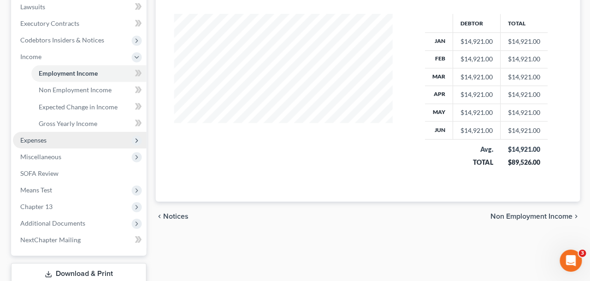
click at [96, 142] on span "Expenses" at bounding box center [79, 140] width 133 height 17
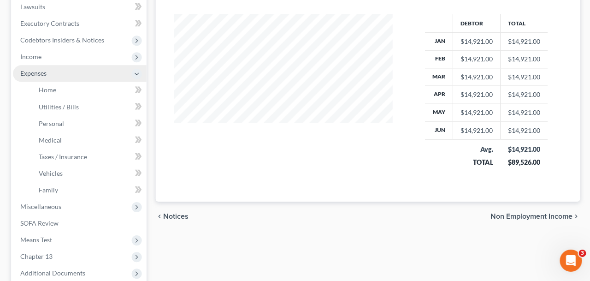
scroll to position [358, 0]
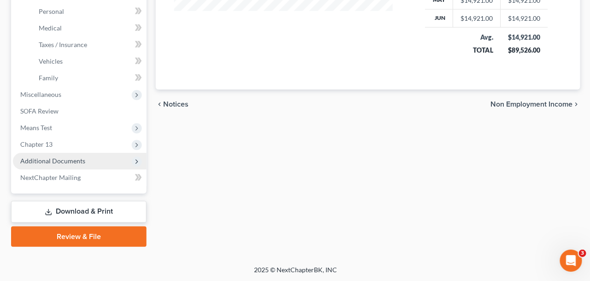
click at [85, 155] on span "Additional Documents" at bounding box center [79, 161] width 133 height 17
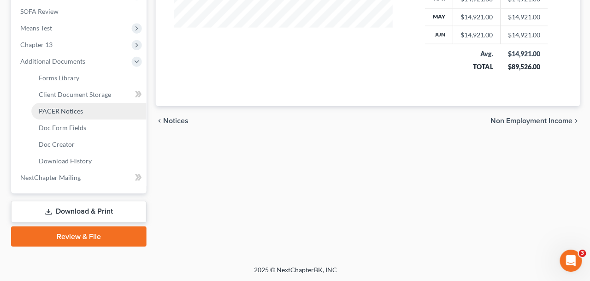
click at [71, 118] on link "PACER Notices" at bounding box center [88, 111] width 115 height 17
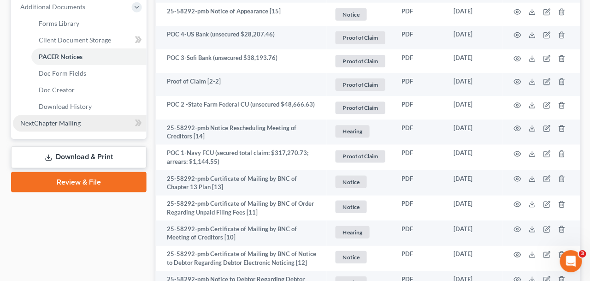
scroll to position [368, 0]
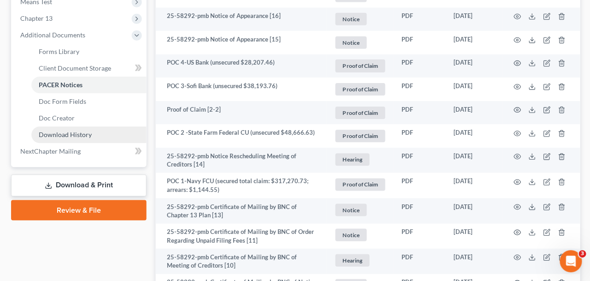
click at [95, 140] on link "Download History" at bounding box center [88, 134] width 115 height 17
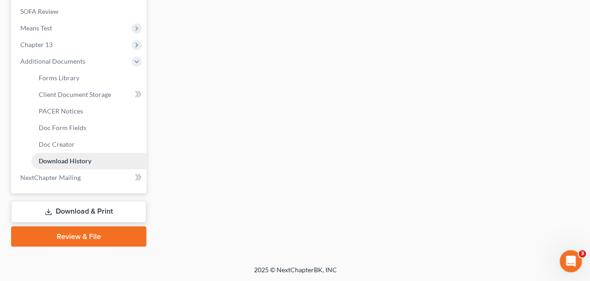
scroll to position [341, 0]
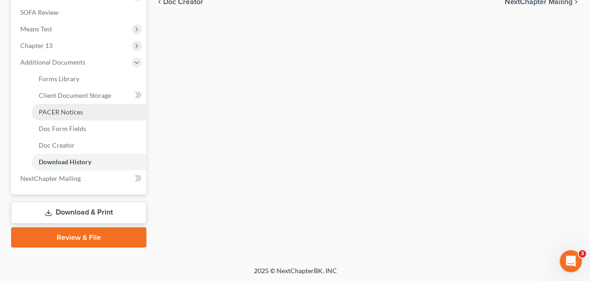
click at [94, 110] on link "PACER Notices" at bounding box center [88, 111] width 115 height 17
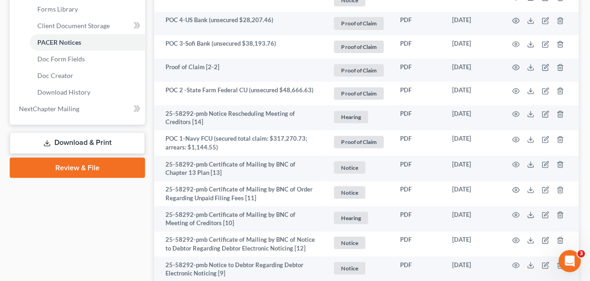
scroll to position [358, 0]
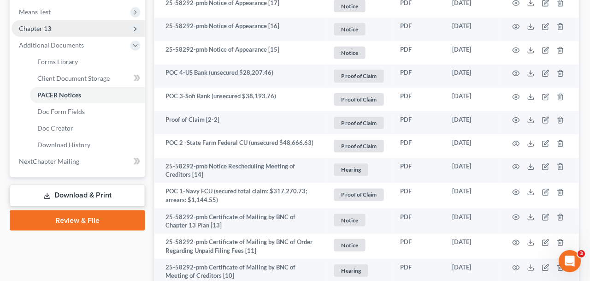
click at [85, 34] on span "Chapter 13" at bounding box center [79, 28] width 133 height 17
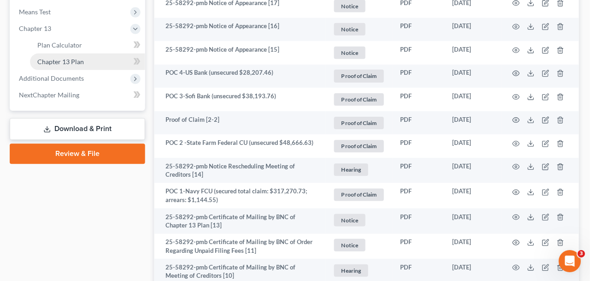
click at [89, 60] on link "Chapter 13 Plan" at bounding box center [88, 62] width 115 height 17
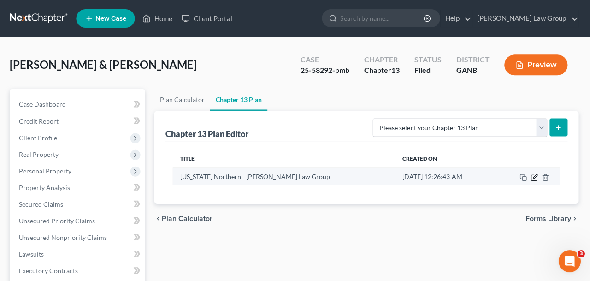
click at [536, 176] on icon "button" at bounding box center [534, 176] width 7 height 7
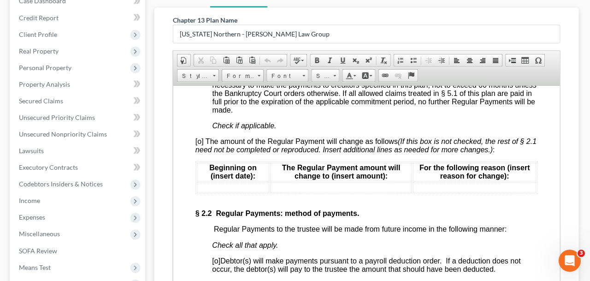
scroll to position [1121, 0]
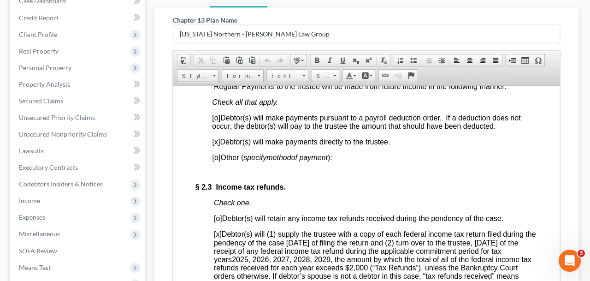
click at [161, 179] on div "Chapter 13 Plan Name [US_STATE] Northern - [PERSON_NAME] Law Group Rich Text Ed…" at bounding box center [367, 180] width 424 height 345
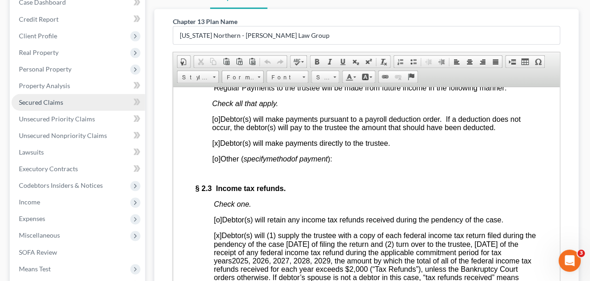
scroll to position [275, 0]
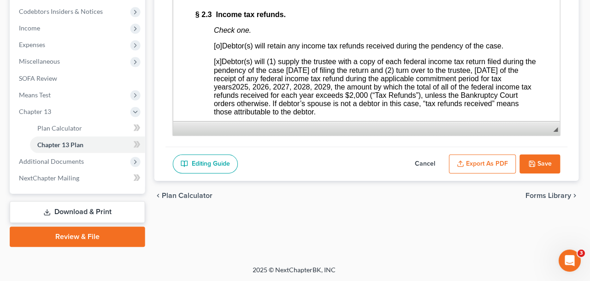
click at [548, 160] on button "Save" at bounding box center [540, 164] width 41 height 19
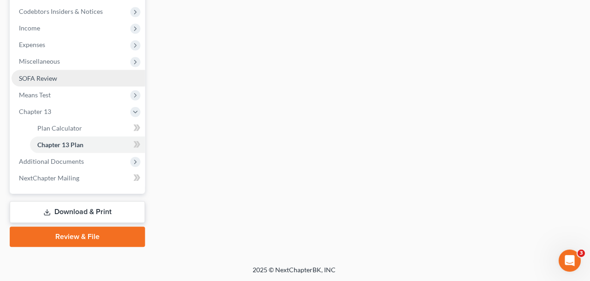
click at [56, 81] on span "SOFA Review" at bounding box center [39, 78] width 38 height 8
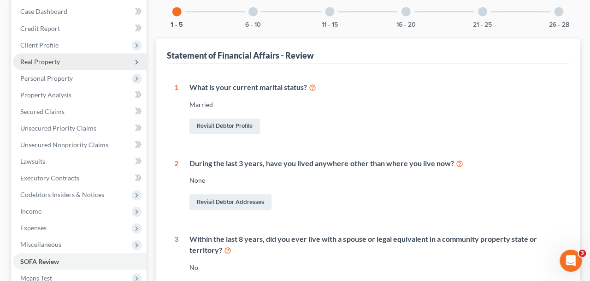
scroll to position [159, 0]
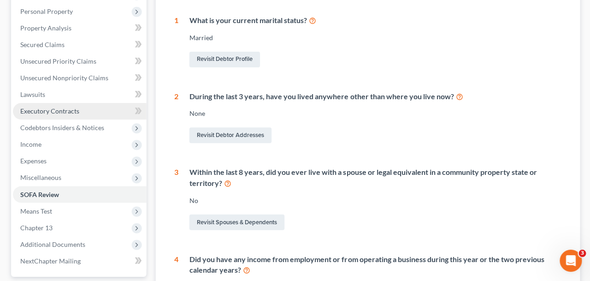
click at [72, 112] on span "Executory Contracts" at bounding box center [49, 111] width 59 height 8
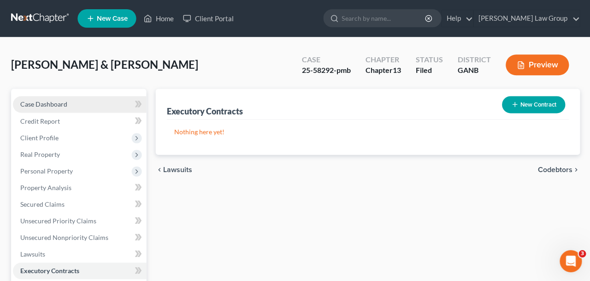
click at [78, 102] on link "Case Dashboard" at bounding box center [79, 104] width 133 height 17
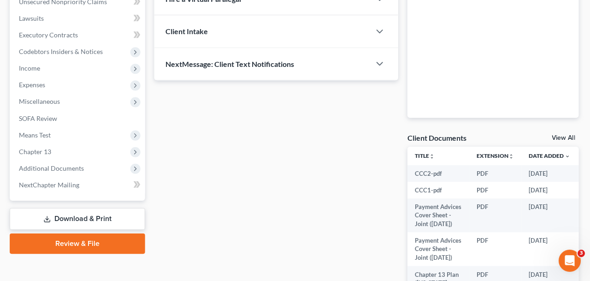
scroll to position [237, 0]
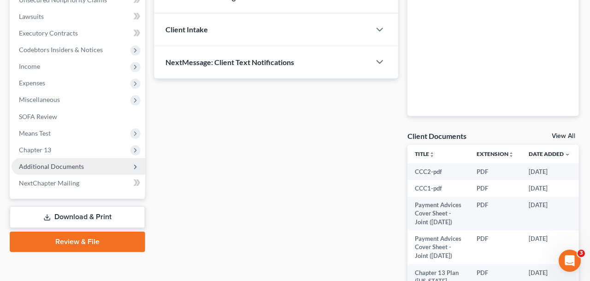
click at [66, 167] on span "Additional Documents" at bounding box center [52, 166] width 65 height 8
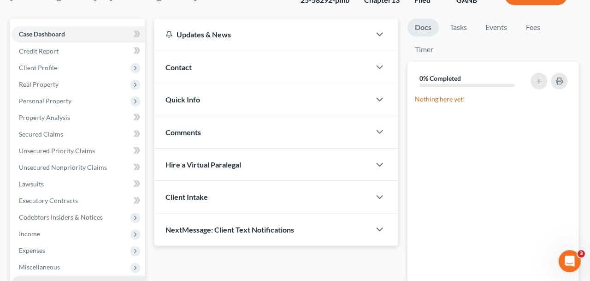
scroll to position [68, 0]
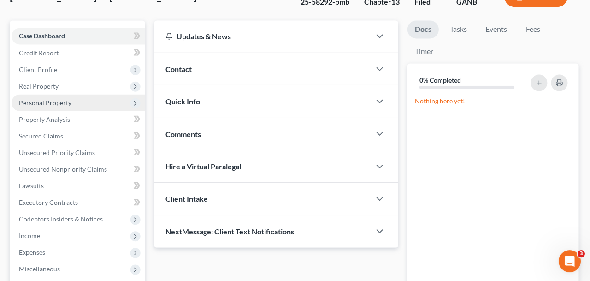
click at [74, 94] on span "Personal Property" at bounding box center [79, 102] width 133 height 17
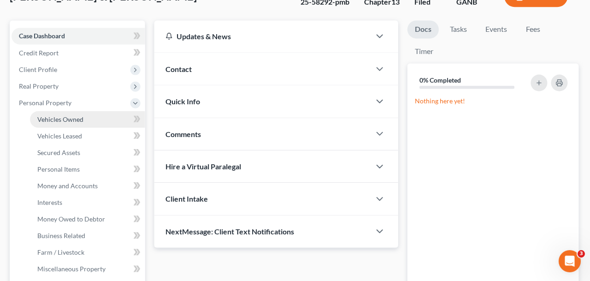
click at [58, 115] on span "Vehicles Owned" at bounding box center [62, 119] width 46 height 8
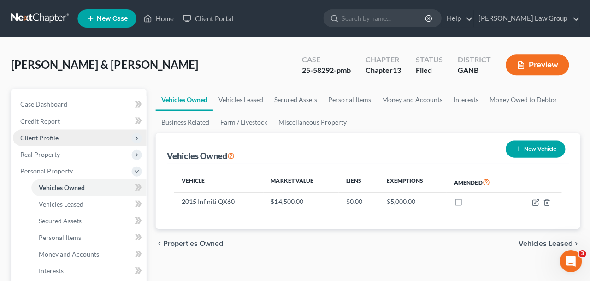
click at [60, 134] on span "Client Profile" at bounding box center [79, 137] width 133 height 17
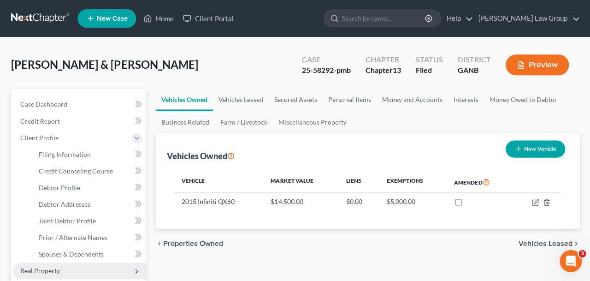
click at [66, 268] on span "Real Property" at bounding box center [79, 270] width 133 height 17
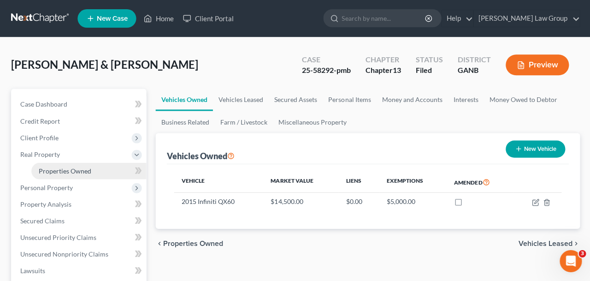
click at [62, 174] on link "Properties Owned" at bounding box center [88, 170] width 115 height 17
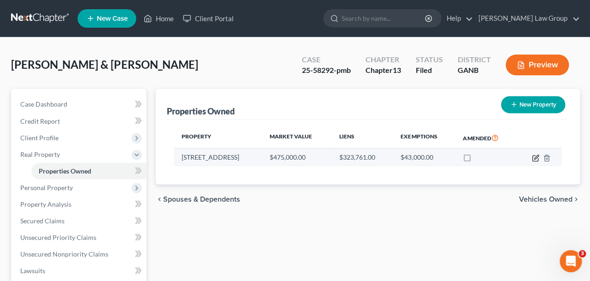
click at [533, 159] on icon "button" at bounding box center [534, 157] width 7 height 7
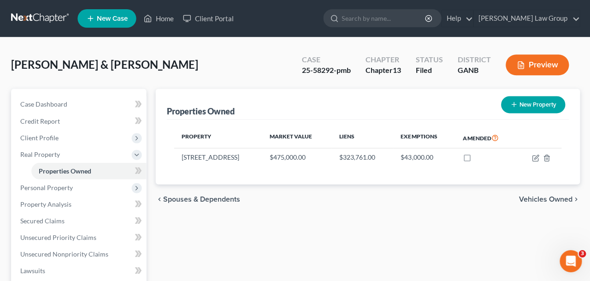
select select "10"
select select "2"
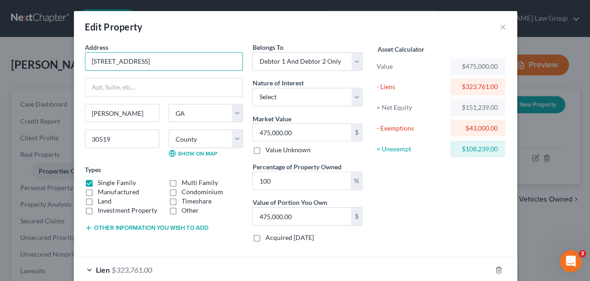
drag, startPoint x: 182, startPoint y: 64, endPoint x: 85, endPoint y: 60, distance: 97.0
click at [84, 60] on div "Address * 4393 [GEOGRAPHIC_DATA] [PERSON_NAME][GEOGRAPHIC_DATA] [US_STATE][GEOG…" at bounding box center [163, 145] width 167 height 207
drag, startPoint x: 91, startPoint y: 62, endPoint x: 194, endPoint y: 62, distance: 103.3
click at [194, 62] on input "[STREET_ADDRESS]" at bounding box center [163, 62] width 157 height 18
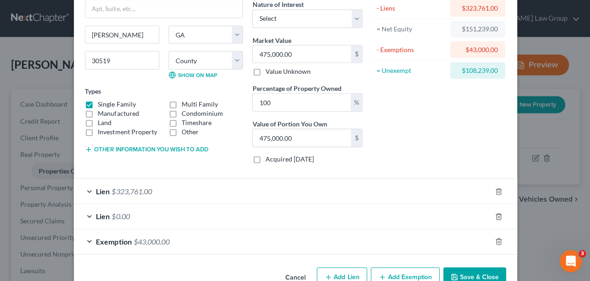
scroll to position [102, 0]
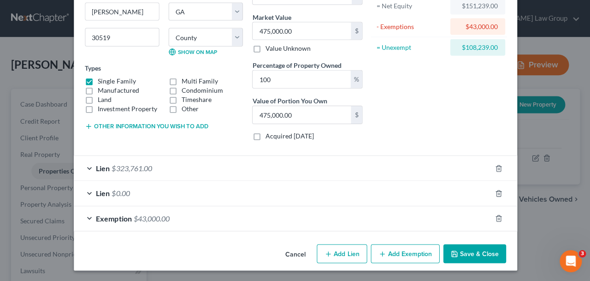
click at [296, 223] on div "Exemption $43,000.00" at bounding box center [282, 218] width 417 height 24
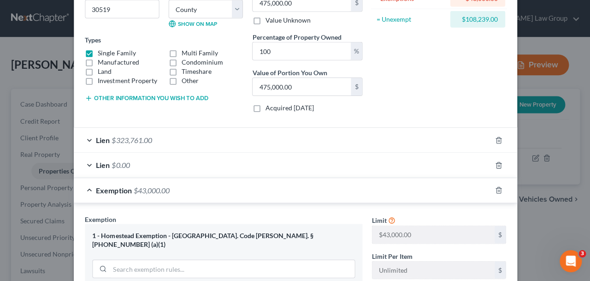
scroll to position [131, 0]
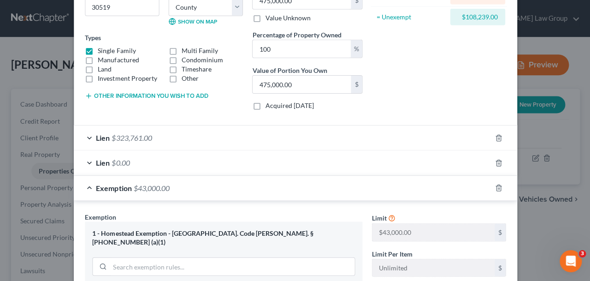
click at [202, 139] on div "Lien $323,761.00" at bounding box center [282, 137] width 417 height 24
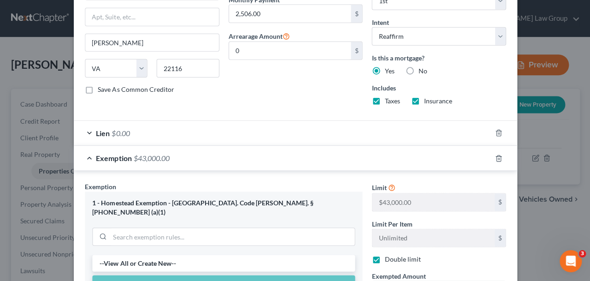
scroll to position [375, 0]
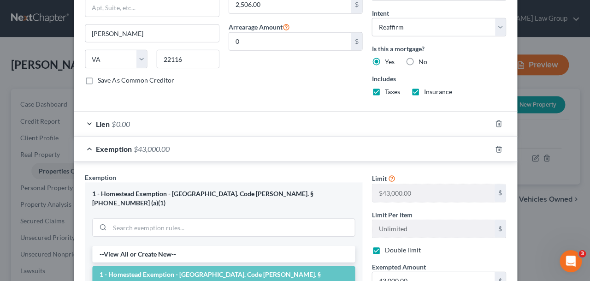
click at [249, 154] on div "Exemption $43,000.00" at bounding box center [282, 149] width 417 height 24
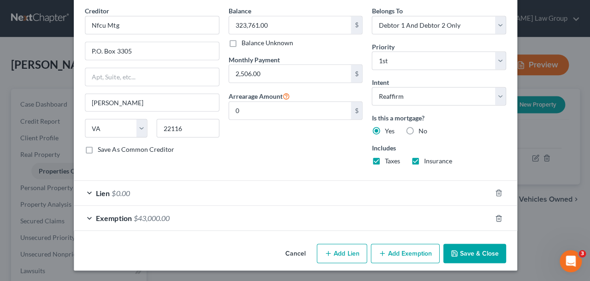
scroll to position [306, 0]
click at [252, 218] on div "Exemption $43,000.00" at bounding box center [282, 217] width 417 height 24
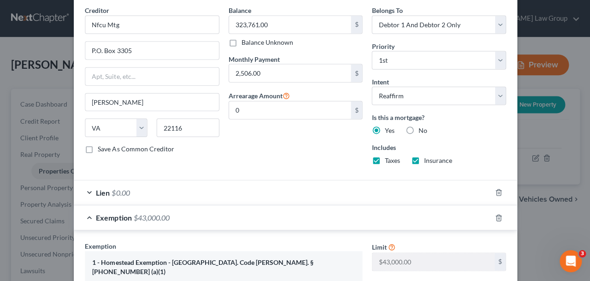
click at [246, 194] on div "Lien $0.00" at bounding box center [282, 192] width 417 height 24
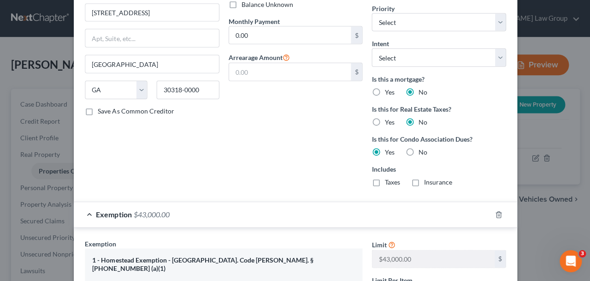
scroll to position [633, 0]
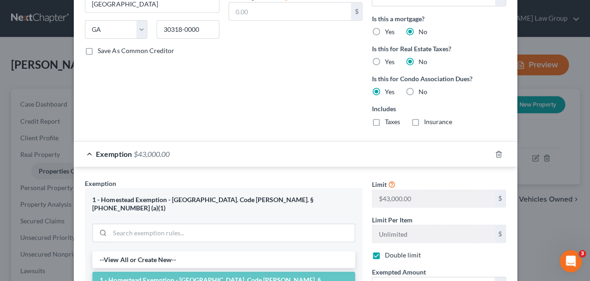
click at [310, 151] on div "Exemption $43,000.00" at bounding box center [282, 154] width 417 height 24
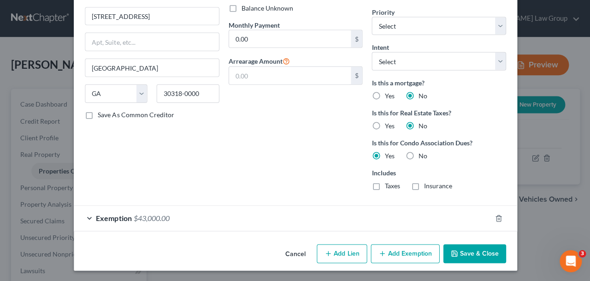
scroll to position [274, 0]
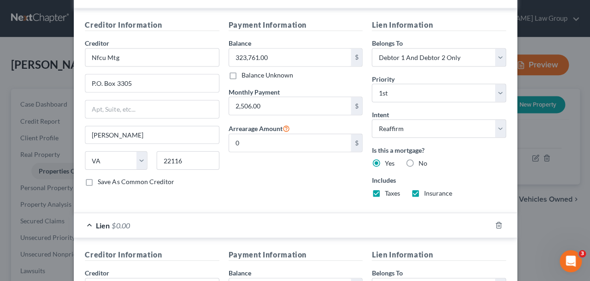
click at [160, 229] on div "Lien $0.00" at bounding box center [282, 225] width 417 height 24
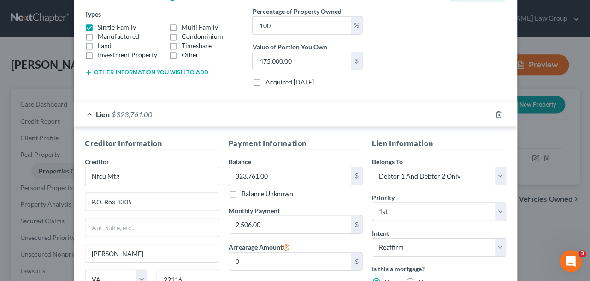
scroll to position [110, 0]
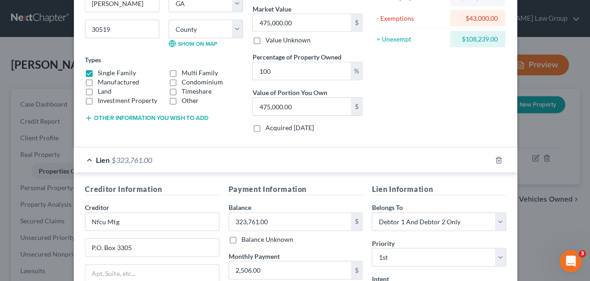
click at [147, 165] on div "Lien $323,761.00" at bounding box center [282, 159] width 417 height 24
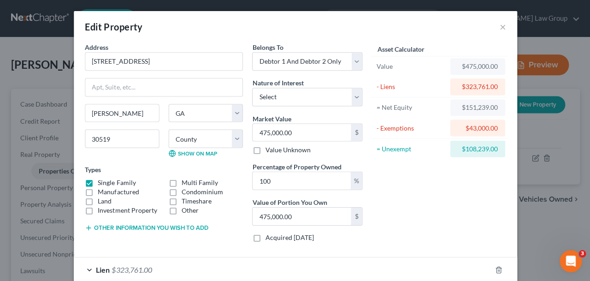
scroll to position [102, 0]
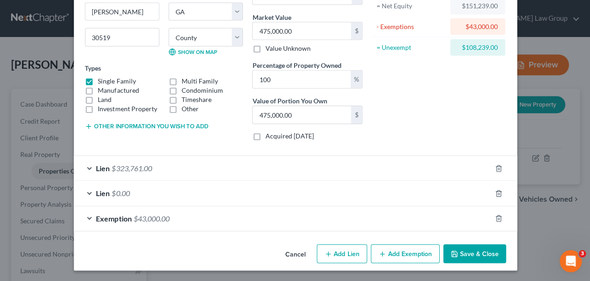
click at [484, 252] on button "Save & Close" at bounding box center [474, 253] width 63 height 19
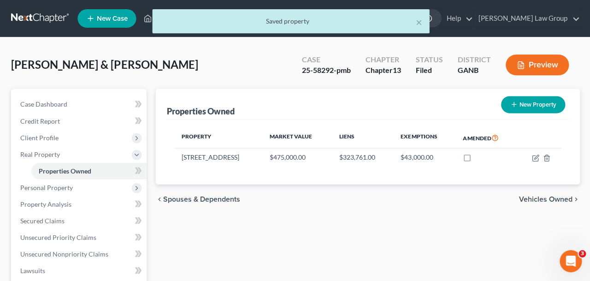
scroll to position [221, 0]
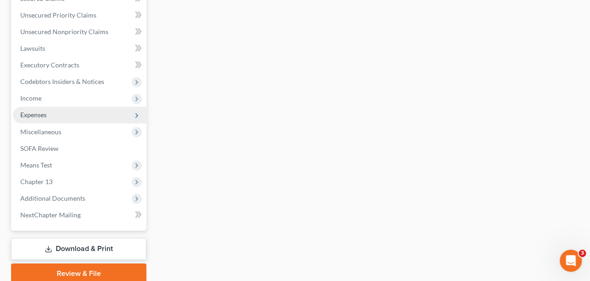
click at [56, 119] on span "Expenses" at bounding box center [79, 115] width 133 height 17
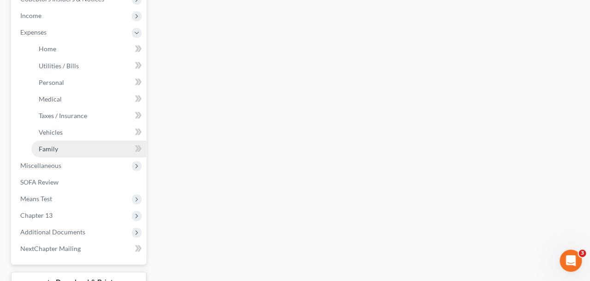
scroll to position [288, 0]
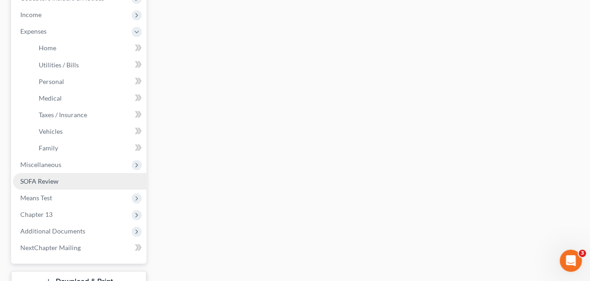
click at [64, 179] on link "SOFA Review" at bounding box center [79, 181] width 133 height 17
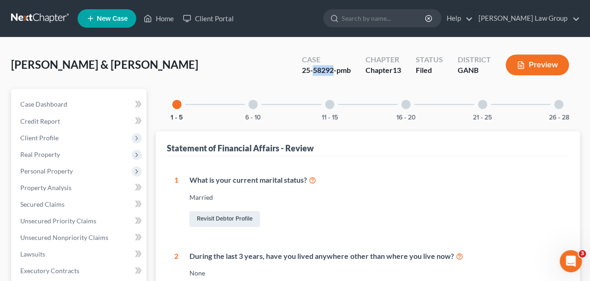
drag, startPoint x: 333, startPoint y: 72, endPoint x: 313, endPoint y: 72, distance: 19.4
click at [313, 72] on div "25-58292-pmb" at bounding box center [325, 70] width 49 height 11
copy div "58292"
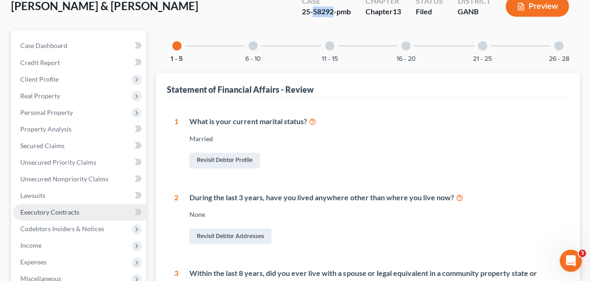
scroll to position [96, 0]
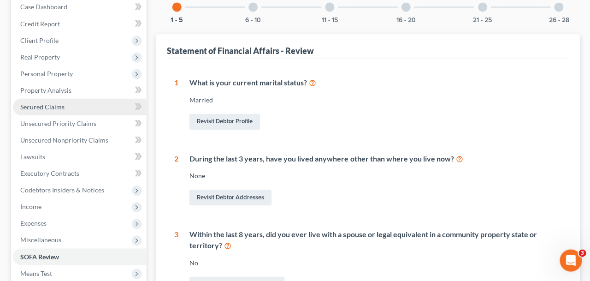
click at [66, 110] on link "Secured Claims" at bounding box center [79, 107] width 133 height 17
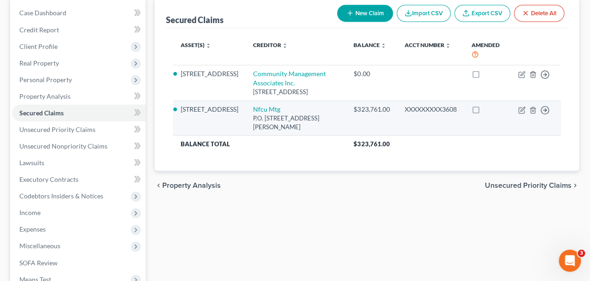
scroll to position [91, 0]
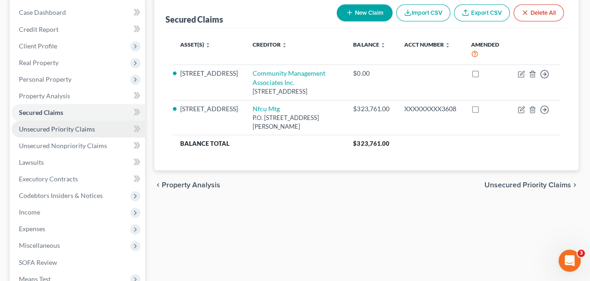
click at [50, 129] on span "Unsecured Priority Claims" at bounding box center [58, 129] width 76 height 8
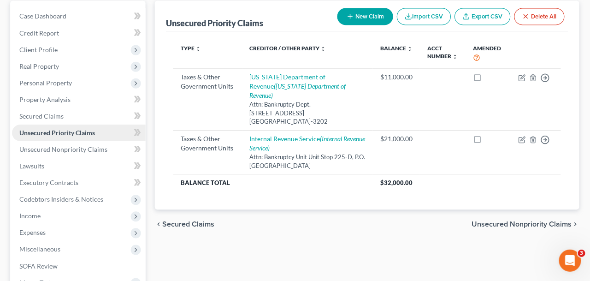
scroll to position [95, 0]
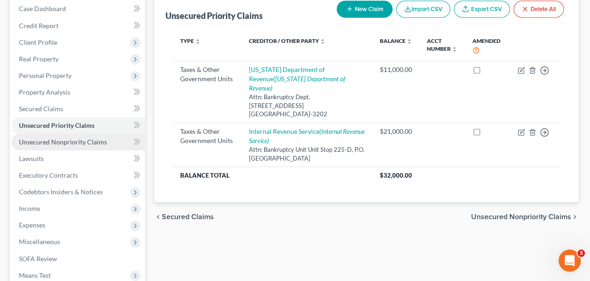
click at [46, 143] on span "Unsecured Nonpriority Claims" at bounding box center [64, 142] width 88 height 8
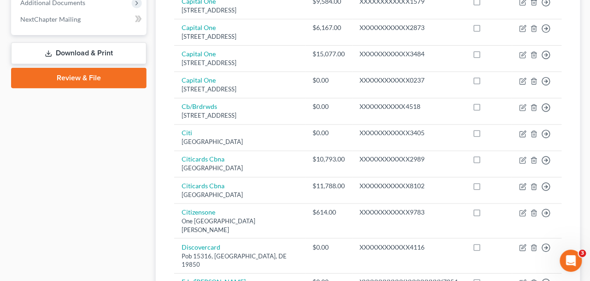
scroll to position [847, 0]
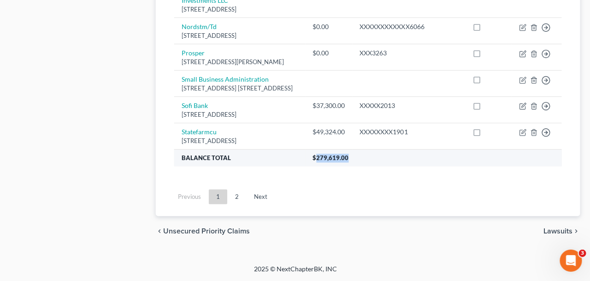
drag, startPoint x: 313, startPoint y: 160, endPoint x: 375, endPoint y: 161, distance: 62.3
click at [375, 161] on th "$279,619.00" at bounding box center [433, 158] width 256 height 17
drag, startPoint x: 375, startPoint y: 161, endPoint x: 313, endPoint y: 159, distance: 61.9
click at [313, 159] on th "$279,619.00" at bounding box center [433, 158] width 256 height 17
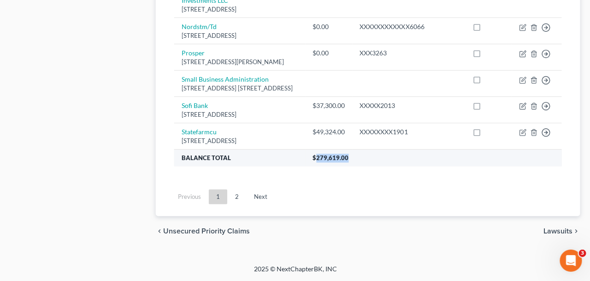
drag, startPoint x: 314, startPoint y: 161, endPoint x: 387, endPoint y: 162, distance: 72.9
click at [387, 162] on th "$279,619.00" at bounding box center [433, 158] width 256 height 17
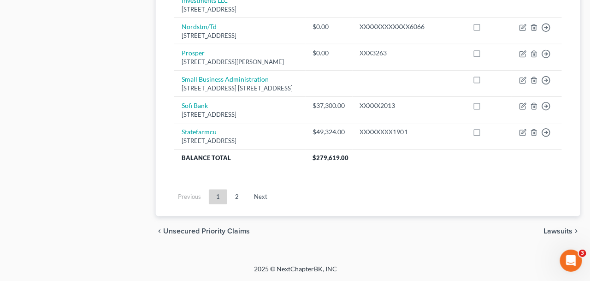
click at [361, 220] on div "chevron_left Unsecured Priority Claims Lawsuits chevron_right" at bounding box center [367, 231] width 424 height 30
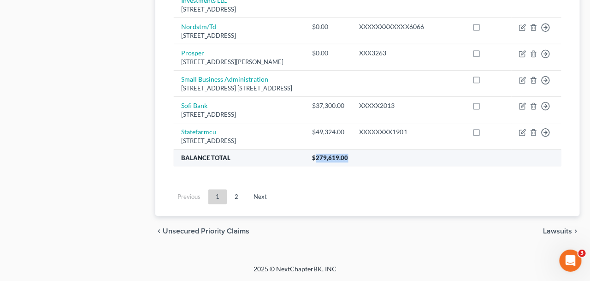
drag, startPoint x: 313, startPoint y: 158, endPoint x: 352, endPoint y: 157, distance: 39.2
click at [352, 157] on th "$279,619.00" at bounding box center [433, 158] width 256 height 17
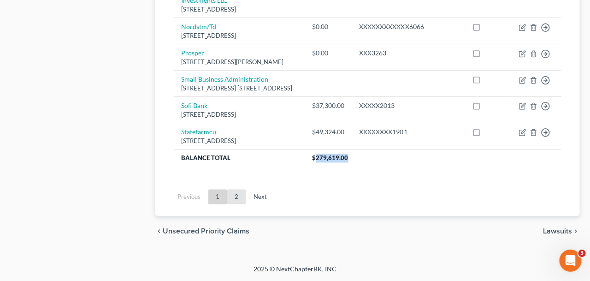
click at [239, 197] on link "2" at bounding box center [236, 197] width 18 height 15
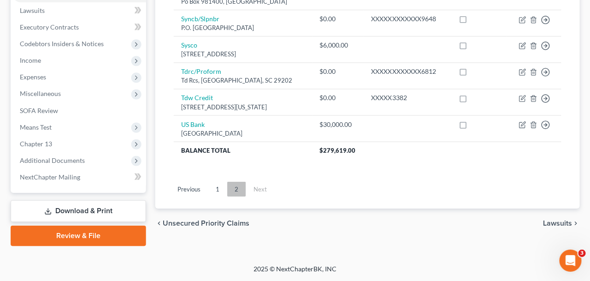
scroll to position [242, 0]
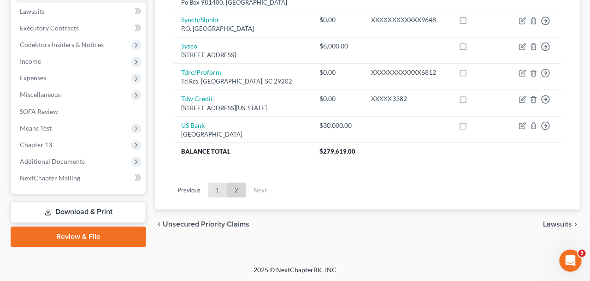
click at [218, 191] on link "1" at bounding box center [217, 190] width 18 height 15
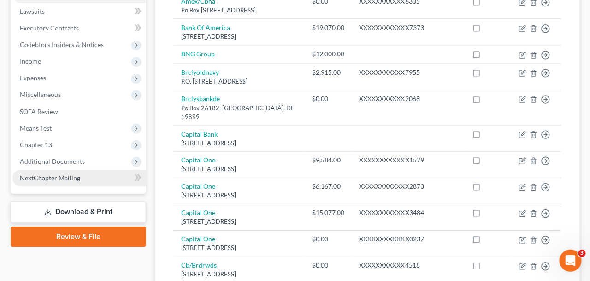
scroll to position [0, 0]
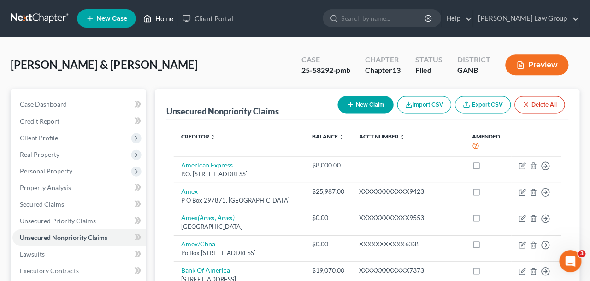
click at [158, 12] on link "Home" at bounding box center [158, 18] width 39 height 17
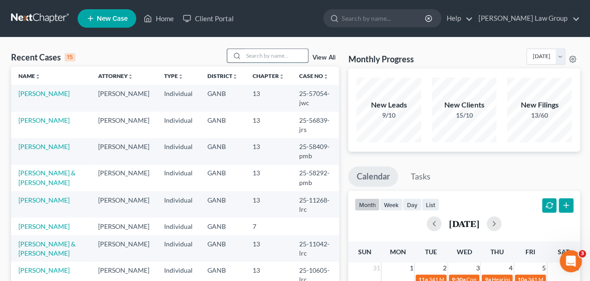
click at [243, 60] on input "search" at bounding box center [275, 55] width 65 height 13
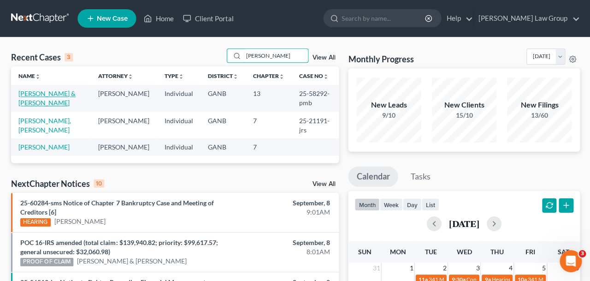
type input "[PERSON_NAME]"
click at [56, 96] on link "[PERSON_NAME] & [PERSON_NAME]" at bounding box center [46, 97] width 57 height 17
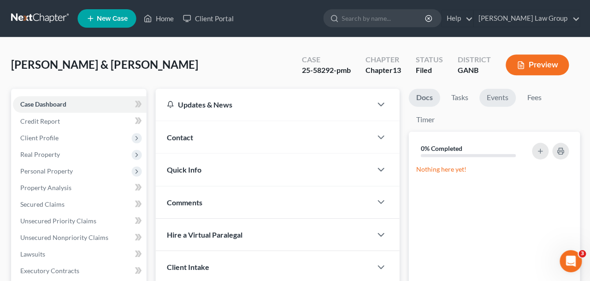
click at [496, 99] on link "Events" at bounding box center [497, 98] width 36 height 18
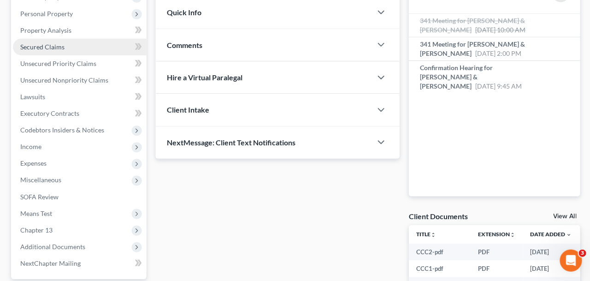
scroll to position [307, 0]
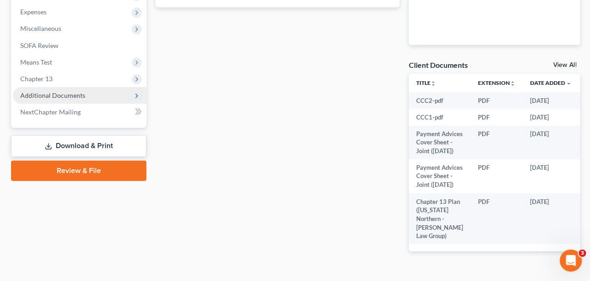
click at [74, 95] on span "Additional Documents" at bounding box center [52, 96] width 65 height 8
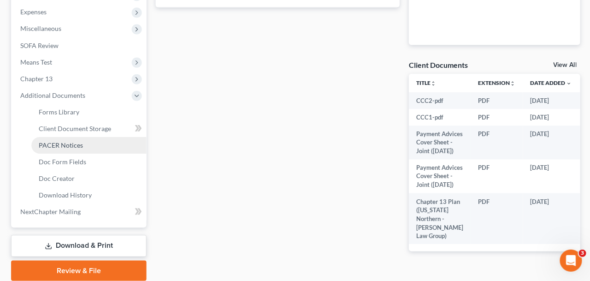
click at [72, 148] on span "PACER Notices" at bounding box center [61, 146] width 44 height 8
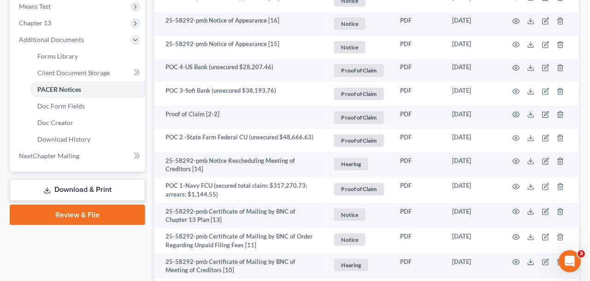
scroll to position [363, 0]
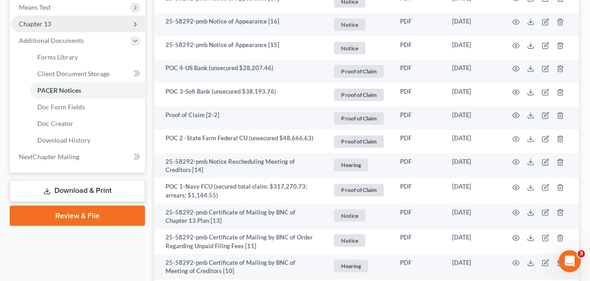
click at [69, 21] on span "Chapter 13" at bounding box center [79, 24] width 133 height 17
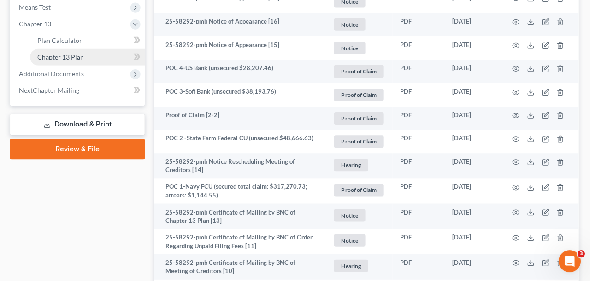
click at [72, 53] on span "Chapter 13 Plan" at bounding box center [62, 57] width 47 height 8
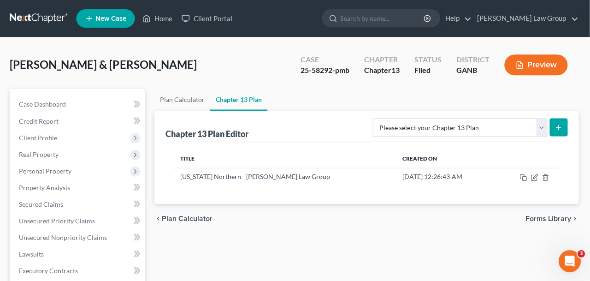
scroll to position [4, 0]
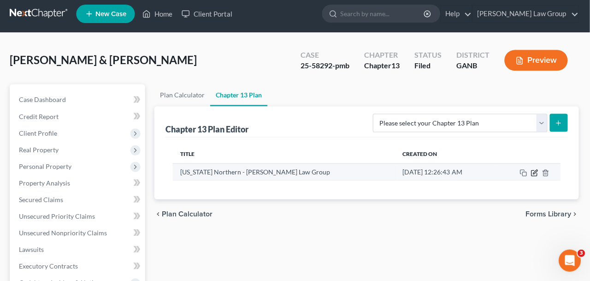
click at [536, 176] on icon "button" at bounding box center [535, 173] width 6 height 6
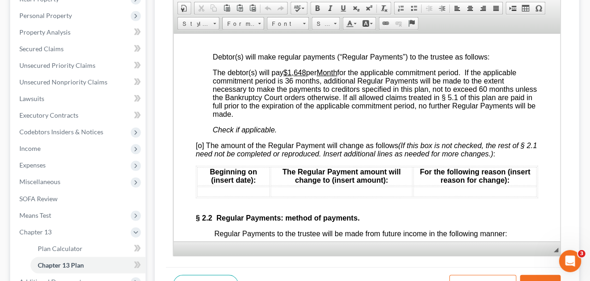
scroll to position [901, 0]
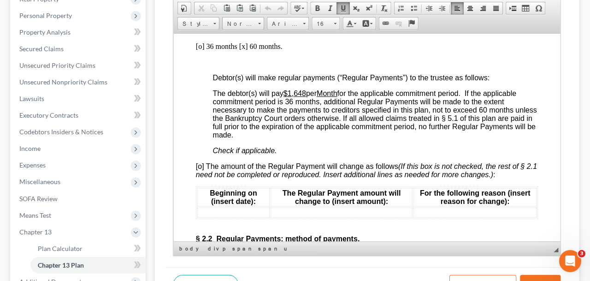
drag, startPoint x: 298, startPoint y: 122, endPoint x: 321, endPoint y: 122, distance: 23.1
click at [321, 122] on span "The debtor(s) will pay $1,648 per Month for the applicable commitment period. I…" at bounding box center [375, 113] width 324 height 49
click at [303, 97] on u "$1,648" at bounding box center [295, 93] width 23 height 8
drag, startPoint x: 296, startPoint y: 123, endPoint x: 302, endPoint y: 123, distance: 6.0
click at [302, 97] on u "$1,648" at bounding box center [295, 93] width 23 height 8
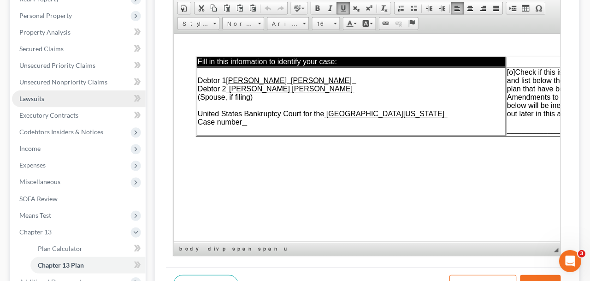
scroll to position [0, 0]
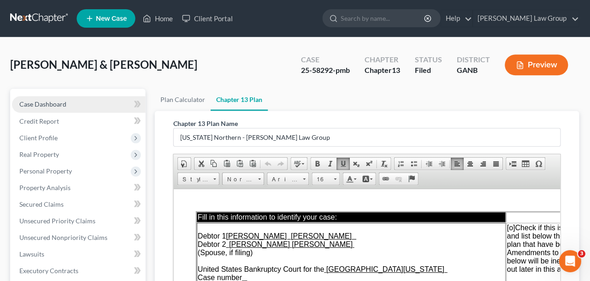
click at [69, 104] on link "Case Dashboard" at bounding box center [79, 104] width 133 height 17
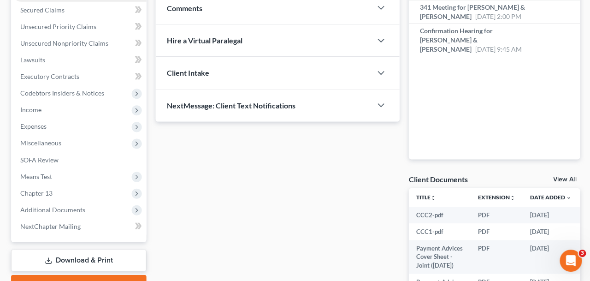
scroll to position [223, 0]
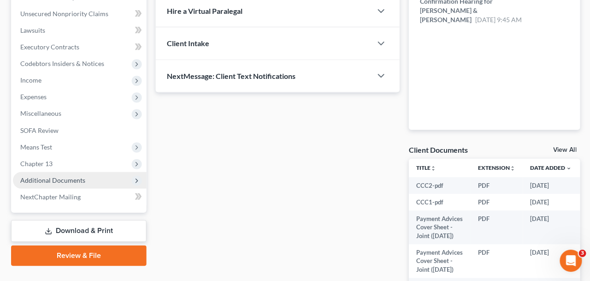
click at [66, 184] on span "Additional Documents" at bounding box center [79, 180] width 133 height 17
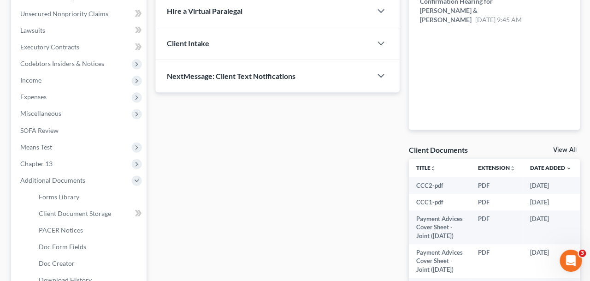
click at [310, 220] on div "Updates & News × [US_STATE] [GEOGRAPHIC_DATA] Notes Take a look at NextChapter'…" at bounding box center [277, 108] width 253 height 485
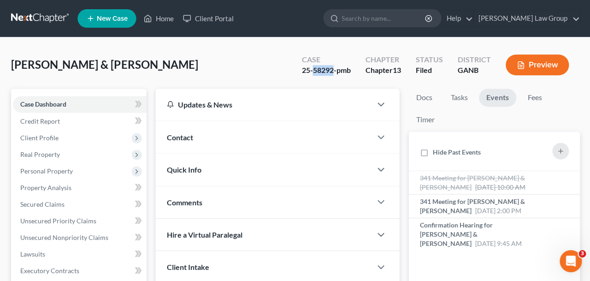
drag, startPoint x: 333, startPoint y: 71, endPoint x: 313, endPoint y: 74, distance: 20.4
click at [313, 74] on div "25-58292-pmb" at bounding box center [325, 70] width 49 height 11
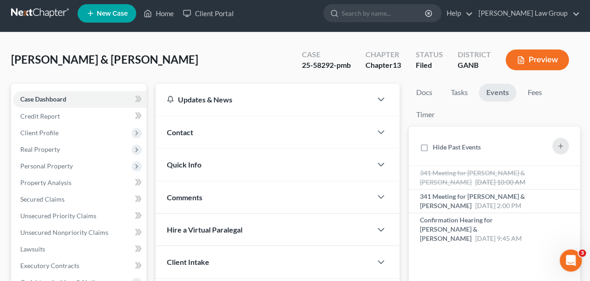
click at [160, 24] on ul "New Case Home Client Portal - No Result - See all results Or Press Enter... Hel…" at bounding box center [328, 14] width 502 height 24
click at [160, 12] on link "Home" at bounding box center [158, 14] width 39 height 17
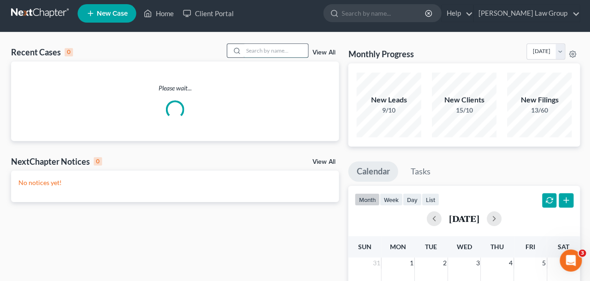
click at [292, 58] on input "search" at bounding box center [275, 50] width 65 height 13
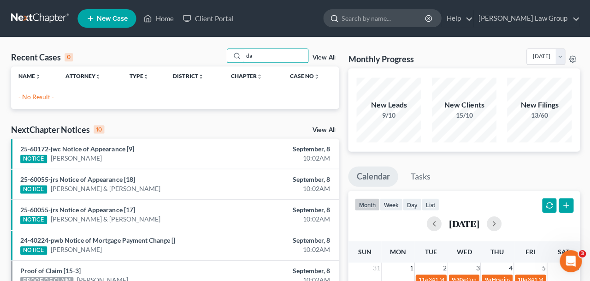
type input "d"
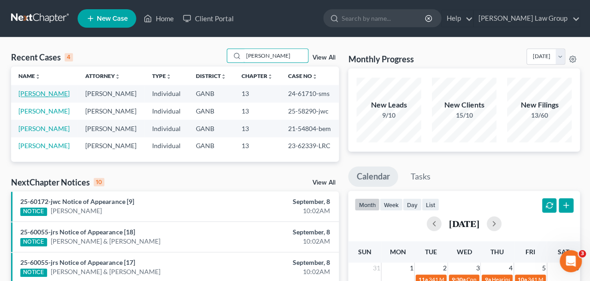
type input "[PERSON_NAME]"
click at [39, 96] on link "[PERSON_NAME]" at bounding box center [43, 93] width 51 height 8
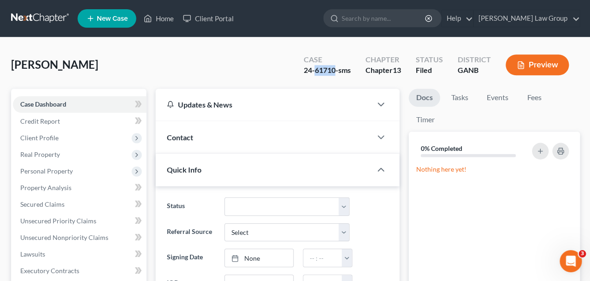
drag, startPoint x: 336, startPoint y: 71, endPoint x: 316, endPoint y: 71, distance: 20.3
click at [316, 71] on div "24-61710-sms" at bounding box center [326, 70] width 47 height 11
copy div "61710"
click at [155, 21] on link "Home" at bounding box center [158, 18] width 39 height 17
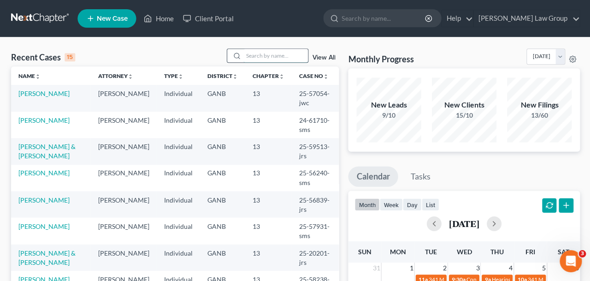
click at [268, 58] on input "search" at bounding box center [275, 55] width 65 height 13
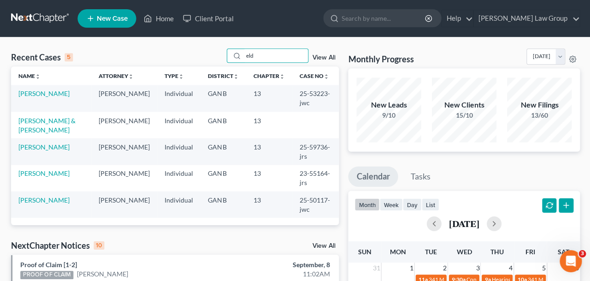
drag, startPoint x: 277, startPoint y: 53, endPoint x: 186, endPoint y: 50, distance: 90.5
click at [243, 50] on input "eld" at bounding box center [275, 55] width 65 height 13
type input "[PERSON_NAME]"
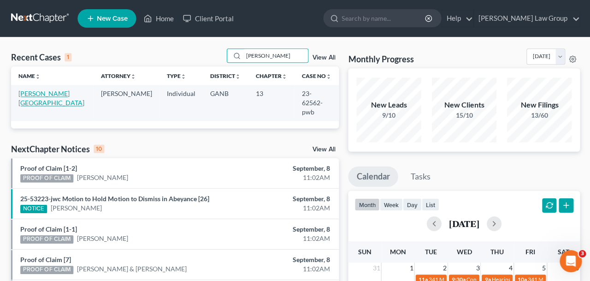
click at [37, 92] on link "[PERSON_NAME][GEOGRAPHIC_DATA]" at bounding box center [51, 97] width 66 height 17
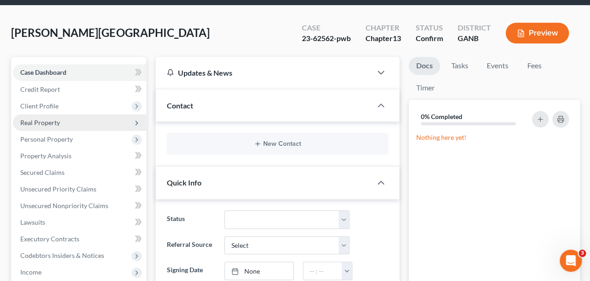
scroll to position [210, 0]
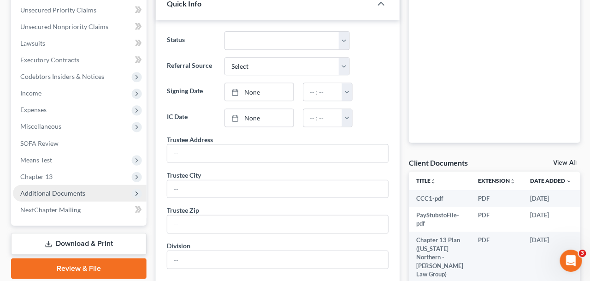
click at [77, 192] on span "Additional Documents" at bounding box center [52, 193] width 65 height 8
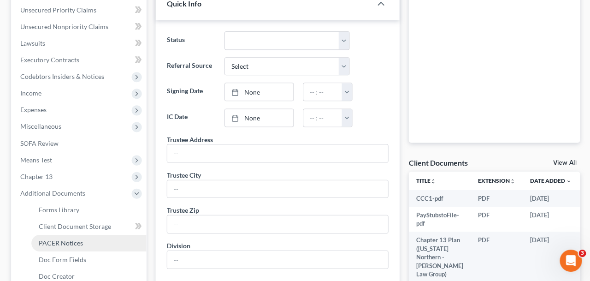
click at [83, 239] on link "PACER Notices" at bounding box center [88, 243] width 115 height 17
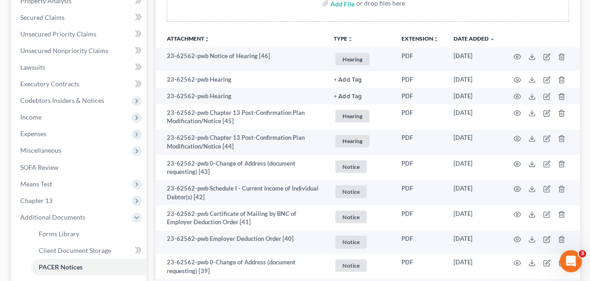
scroll to position [186, 0]
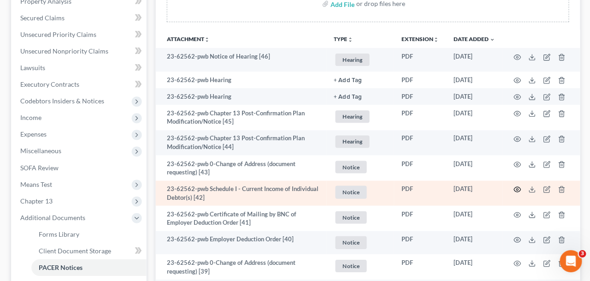
click at [518, 187] on icon "button" at bounding box center [516, 189] width 7 height 5
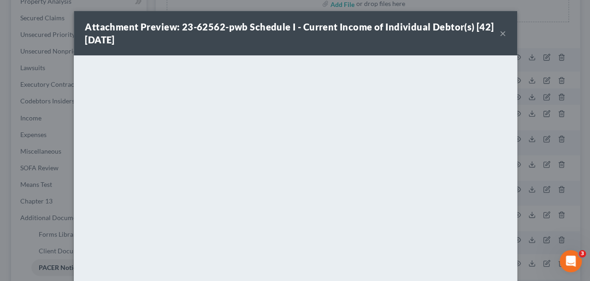
click at [500, 38] on button "×" at bounding box center [502, 33] width 6 height 11
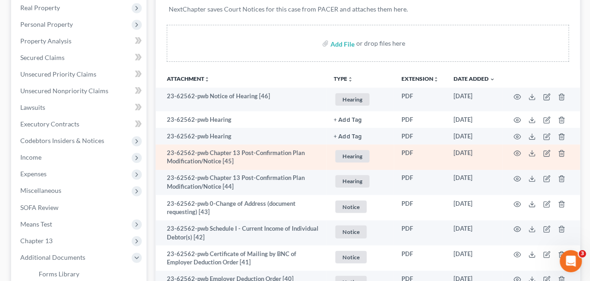
scroll to position [0, 0]
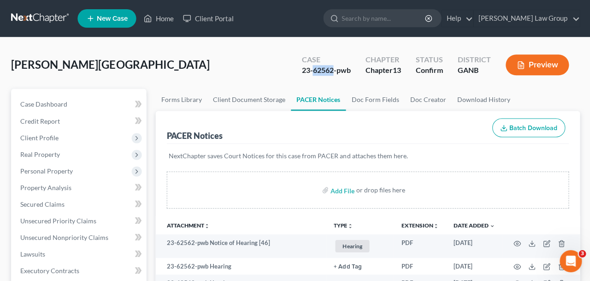
drag, startPoint x: 333, startPoint y: 71, endPoint x: 310, endPoint y: 71, distance: 22.6
click at [310, 71] on div "23-62562-pwb" at bounding box center [325, 70] width 49 height 11
copy div "62562"
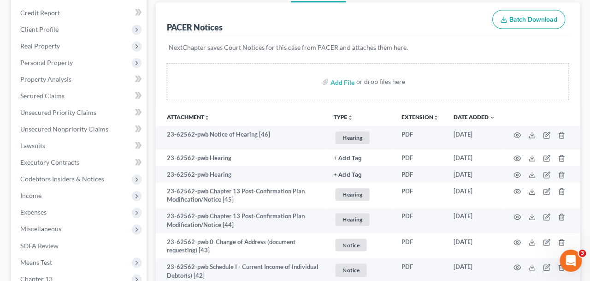
scroll to position [128, 0]
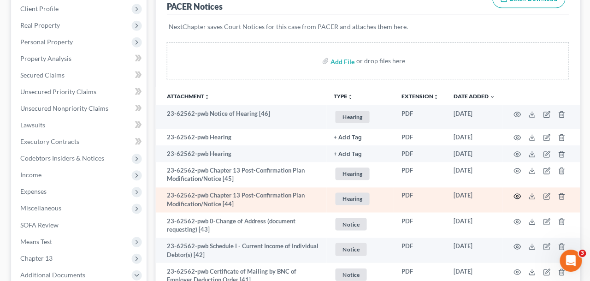
click at [515, 197] on icon "button" at bounding box center [516, 196] width 7 height 7
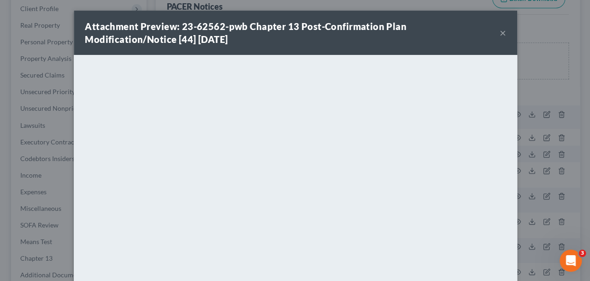
click at [502, 34] on button "×" at bounding box center [502, 33] width 6 height 11
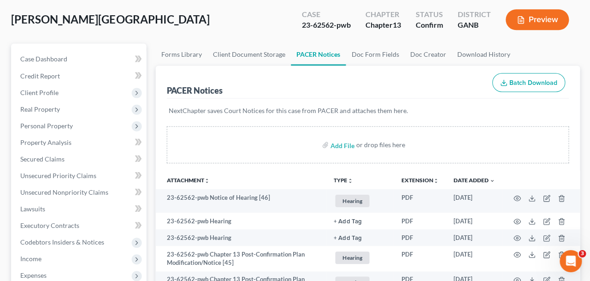
scroll to position [0, 0]
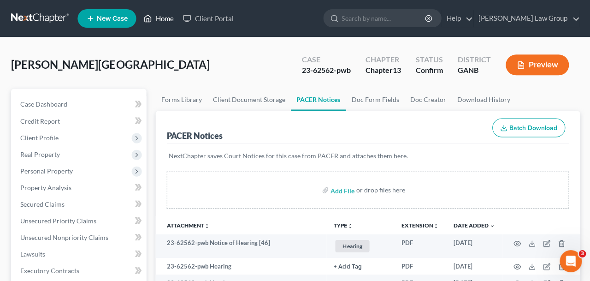
click at [160, 21] on link "Home" at bounding box center [158, 18] width 39 height 17
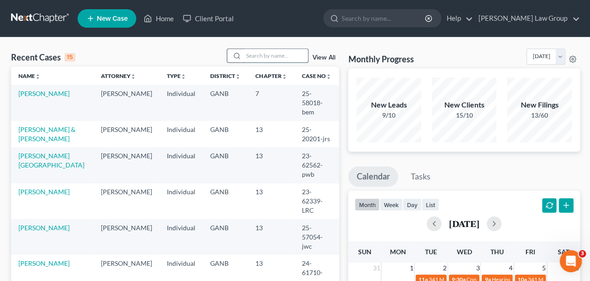
click at [256, 60] on input "search" at bounding box center [275, 55] width 65 height 13
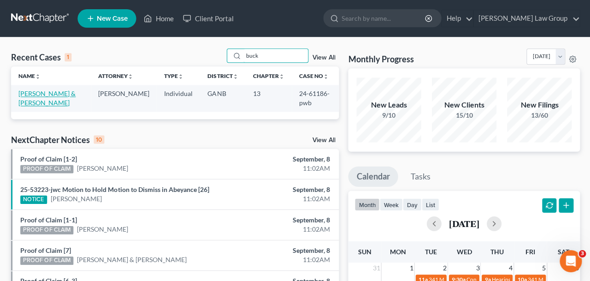
type input "buck"
click at [75, 93] on link "[PERSON_NAME] & [PERSON_NAME]" at bounding box center [46, 97] width 57 height 17
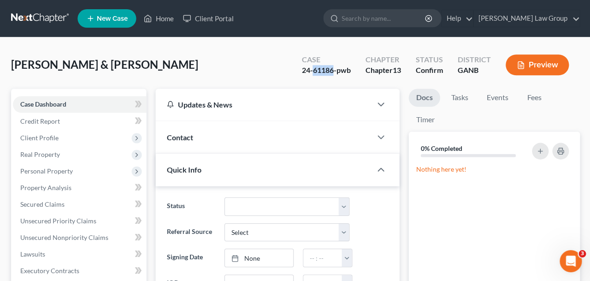
drag, startPoint x: 333, startPoint y: 71, endPoint x: 311, endPoint y: 71, distance: 21.2
click at [311, 71] on div "24-61186-pwb" at bounding box center [325, 70] width 49 height 11
copy div "61186"
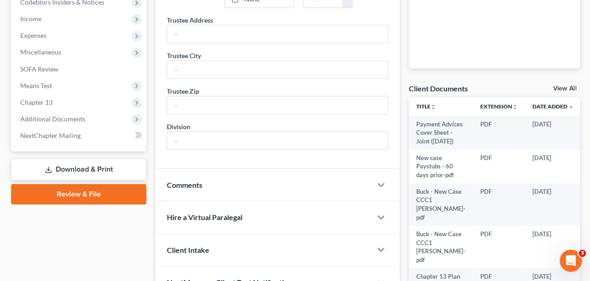
scroll to position [309, 0]
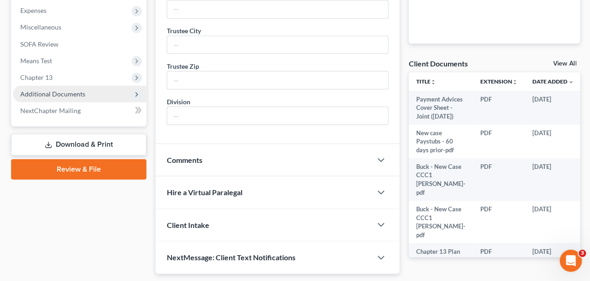
click at [64, 95] on span "Additional Documents" at bounding box center [52, 94] width 65 height 8
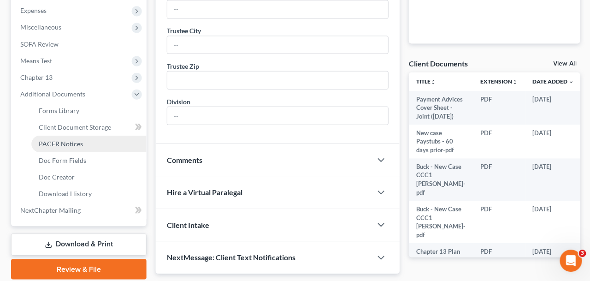
click at [75, 145] on span "PACER Notices" at bounding box center [61, 144] width 44 height 8
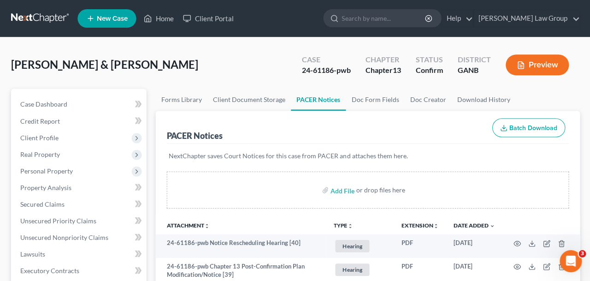
scroll to position [33, 0]
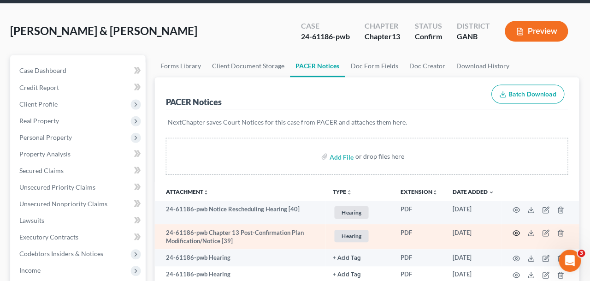
click at [517, 230] on icon "button" at bounding box center [516, 232] width 7 height 7
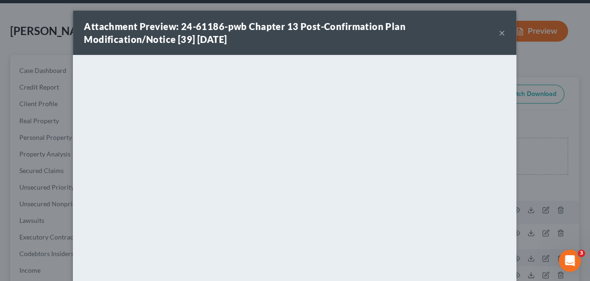
click at [505, 34] on button "×" at bounding box center [502, 33] width 6 height 11
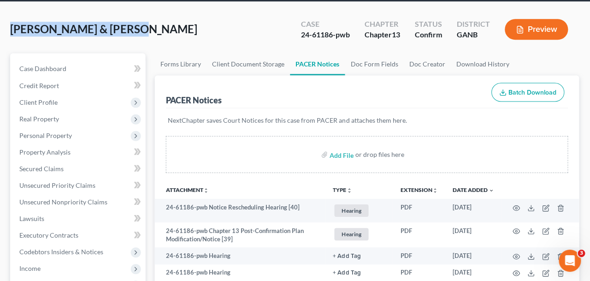
drag, startPoint x: 144, startPoint y: 34, endPoint x: 0, endPoint y: 30, distance: 144.0
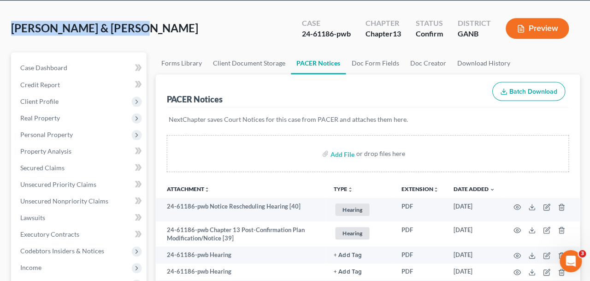
copy span "[PERSON_NAME] & [PERSON_NAME]"
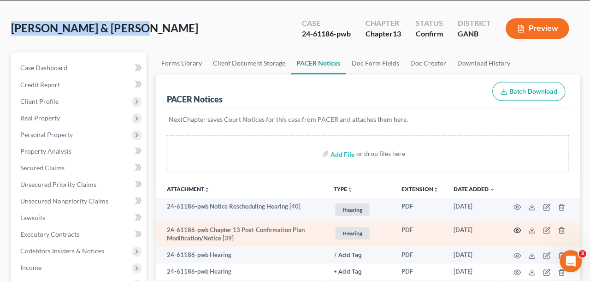
click at [518, 227] on icon "button" at bounding box center [516, 229] width 7 height 7
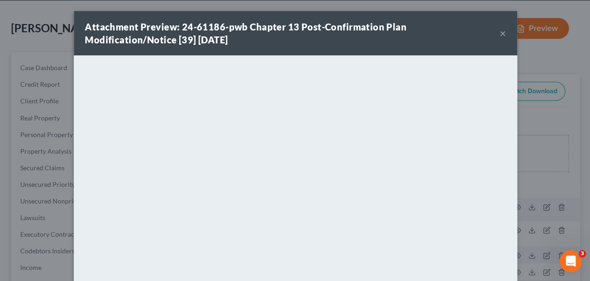
click at [502, 35] on button "×" at bounding box center [502, 33] width 6 height 11
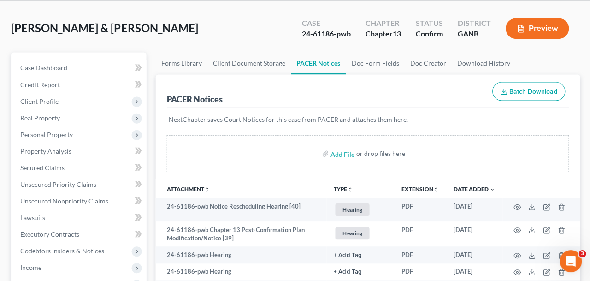
scroll to position [0, 0]
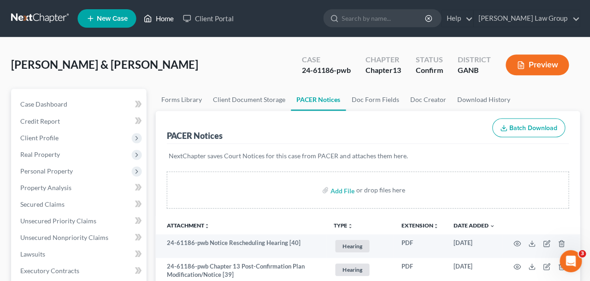
click at [158, 13] on link "Home" at bounding box center [158, 18] width 39 height 17
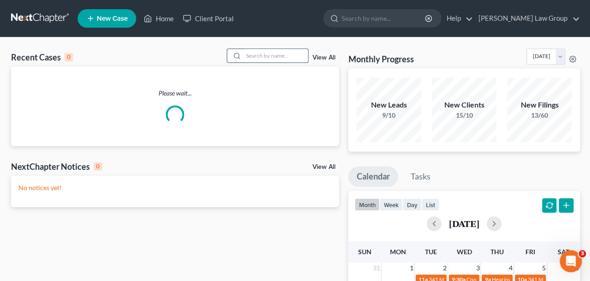
click at [281, 59] on input "search" at bounding box center [275, 55] width 65 height 13
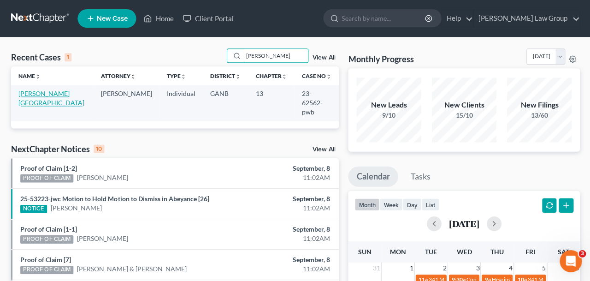
type input "[PERSON_NAME]"
click at [44, 91] on link "[PERSON_NAME][GEOGRAPHIC_DATA]" at bounding box center [51, 97] width 66 height 17
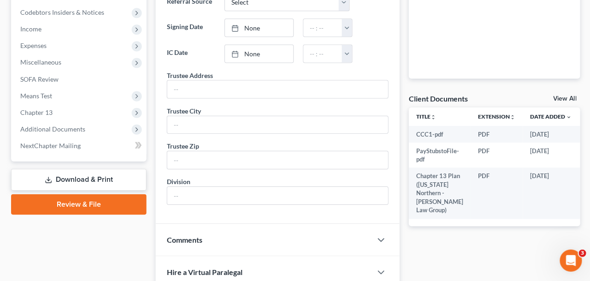
scroll to position [277, 0]
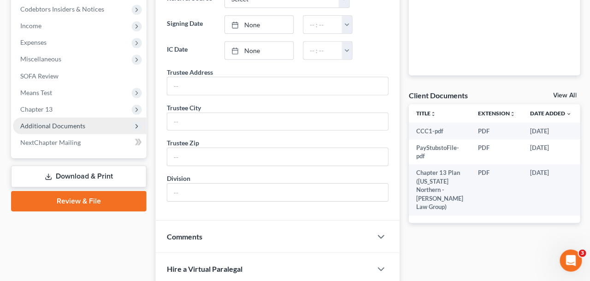
click at [49, 128] on span "Additional Documents" at bounding box center [52, 126] width 65 height 8
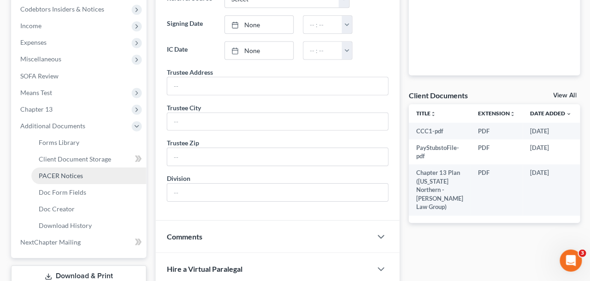
click at [58, 176] on span "PACER Notices" at bounding box center [61, 176] width 44 height 8
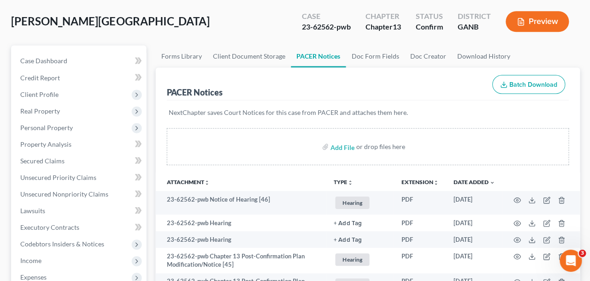
scroll to position [121, 0]
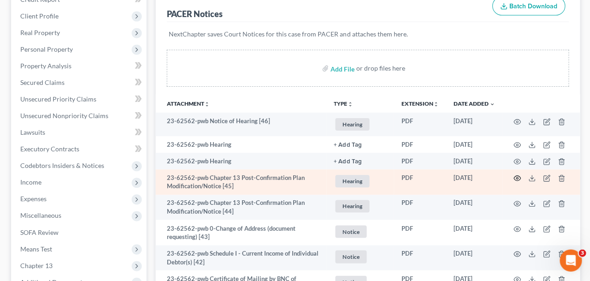
click at [516, 179] on icon "button" at bounding box center [516, 178] width 7 height 7
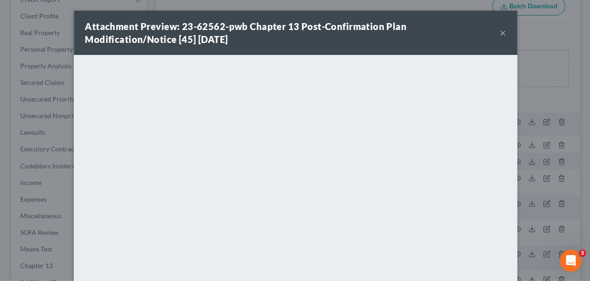
click at [502, 31] on button "×" at bounding box center [502, 33] width 6 height 11
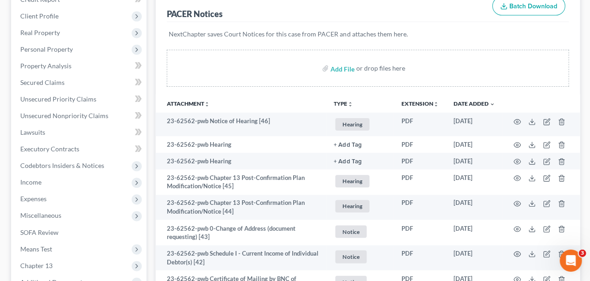
scroll to position [0, 0]
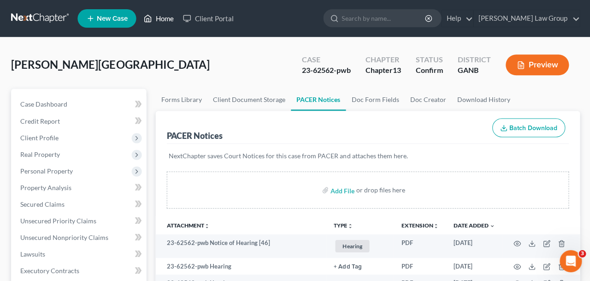
click at [162, 18] on link "Home" at bounding box center [158, 18] width 39 height 17
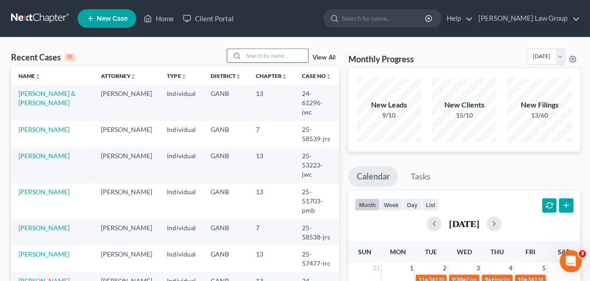
click at [254, 56] on input "search" at bounding box center [275, 55] width 65 height 13
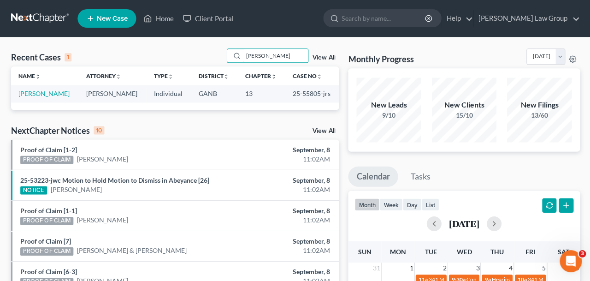
type input "[PERSON_NAME]"
